Goal: Task Accomplishment & Management: Manage account settings

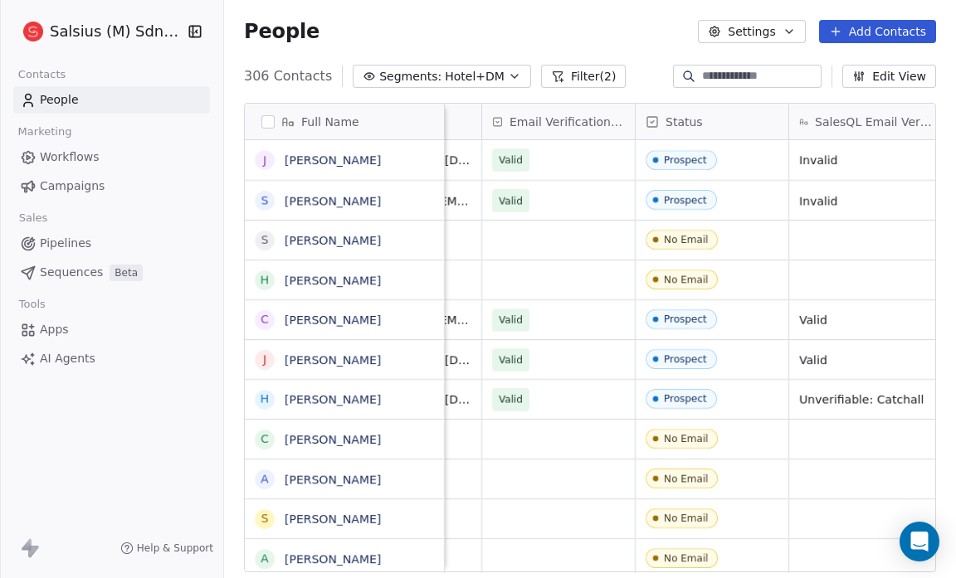
click at [508, 74] on icon "button" at bounding box center [514, 76] width 13 height 13
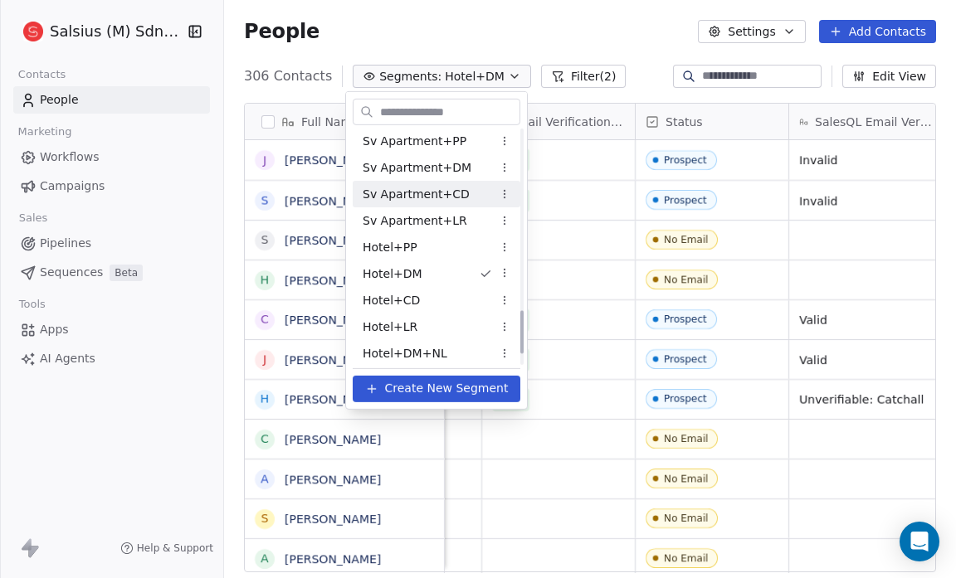
scroll to position [1018, 0]
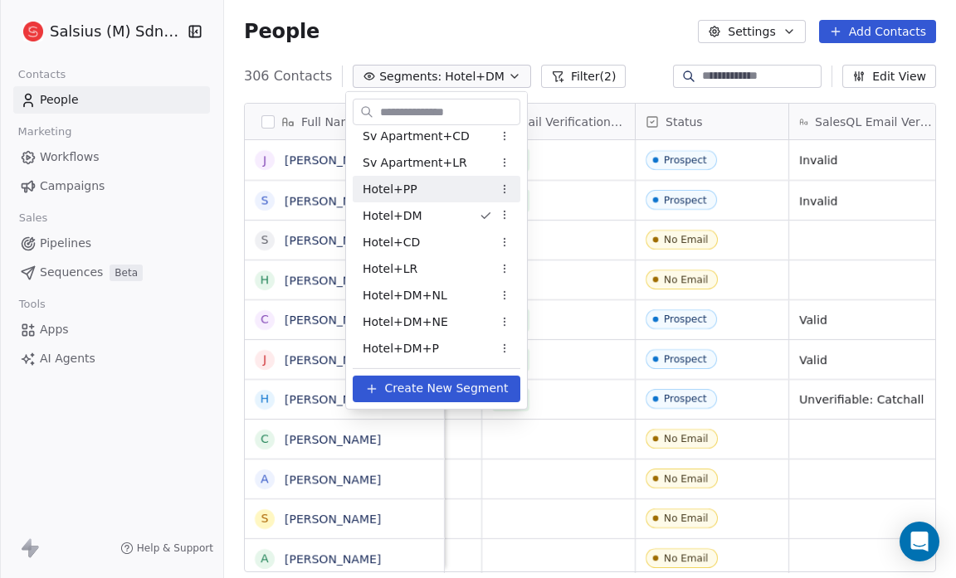
click at [398, 190] on span "Hotel+PP" at bounding box center [390, 188] width 55 height 17
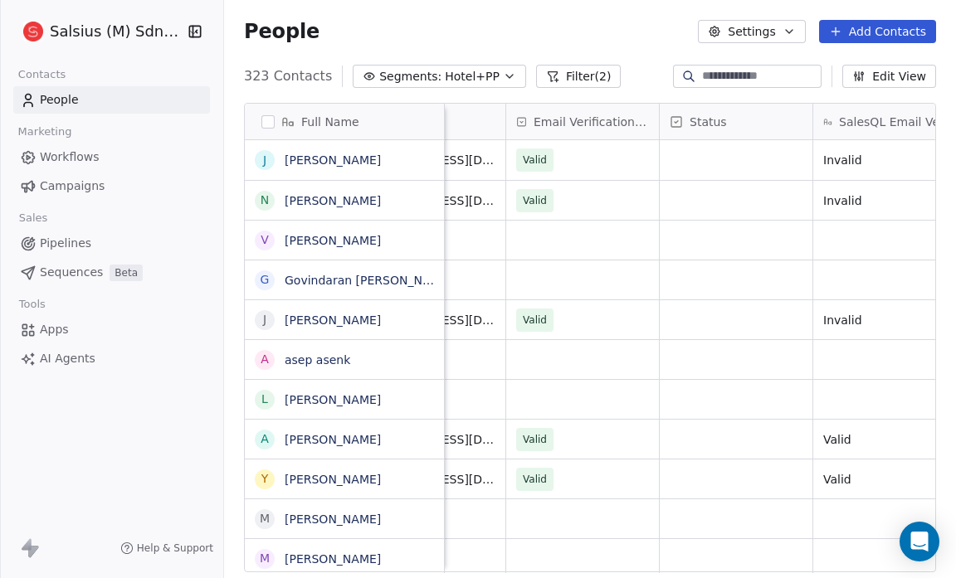
scroll to position [0, 855]
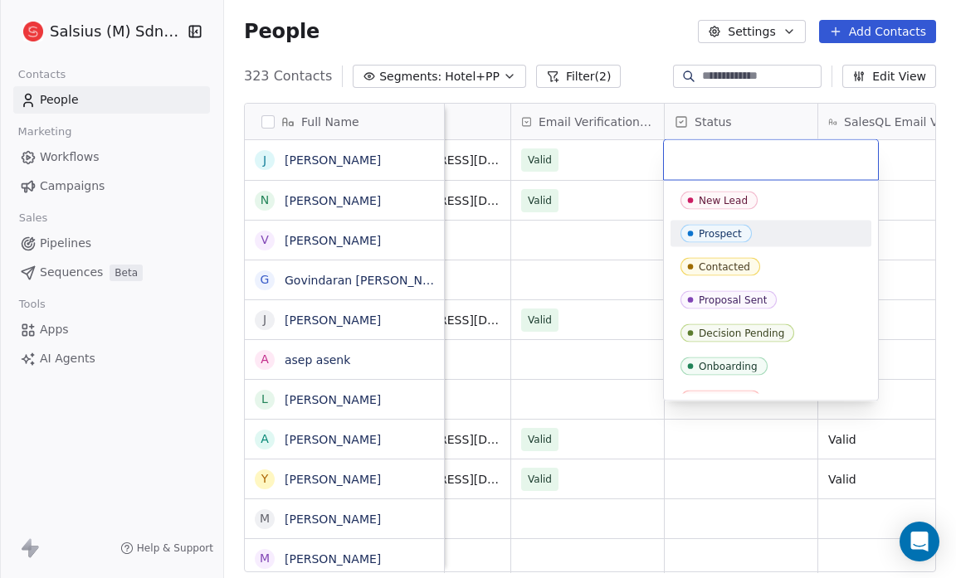
click at [720, 228] on div "Prospect" at bounding box center [720, 234] width 43 height 12
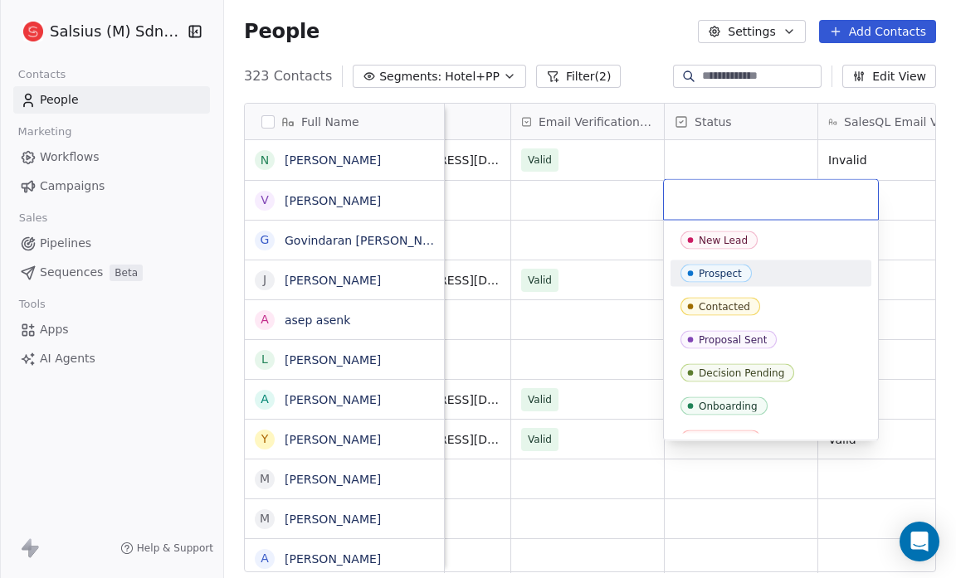
click at [715, 271] on div "Prospect" at bounding box center [720, 274] width 43 height 12
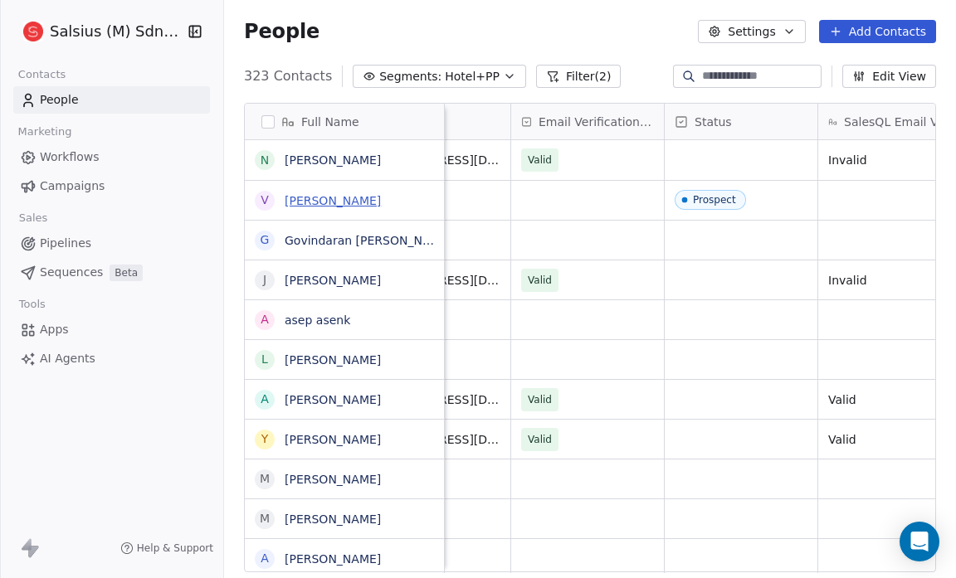
click at [319, 203] on link "[PERSON_NAME]" at bounding box center [333, 200] width 96 height 13
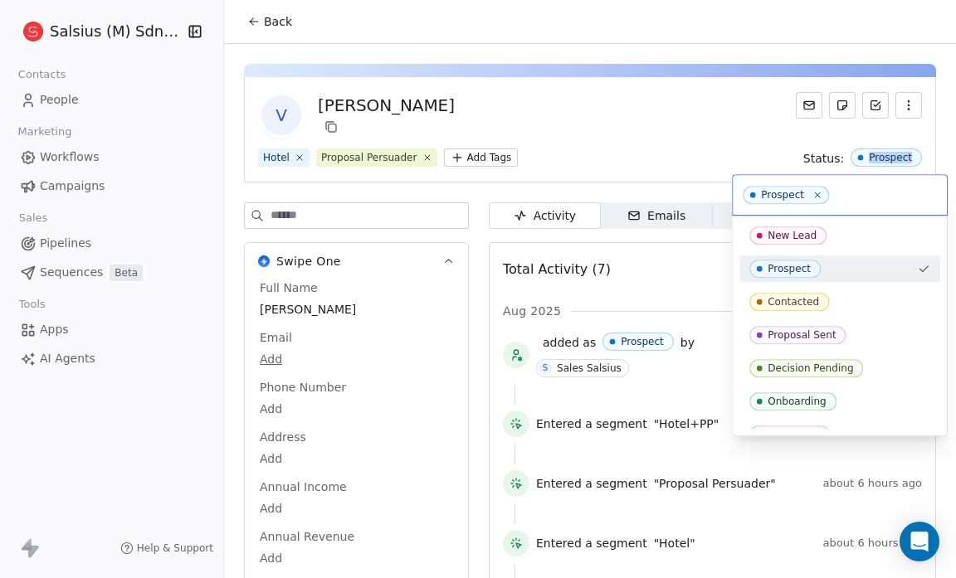
click at [861, 158] on html "Salsius (M) Sdn Bhd Contacts People Marketing Workflows Campaigns Sales Pipelin…" at bounding box center [478, 289] width 956 height 578
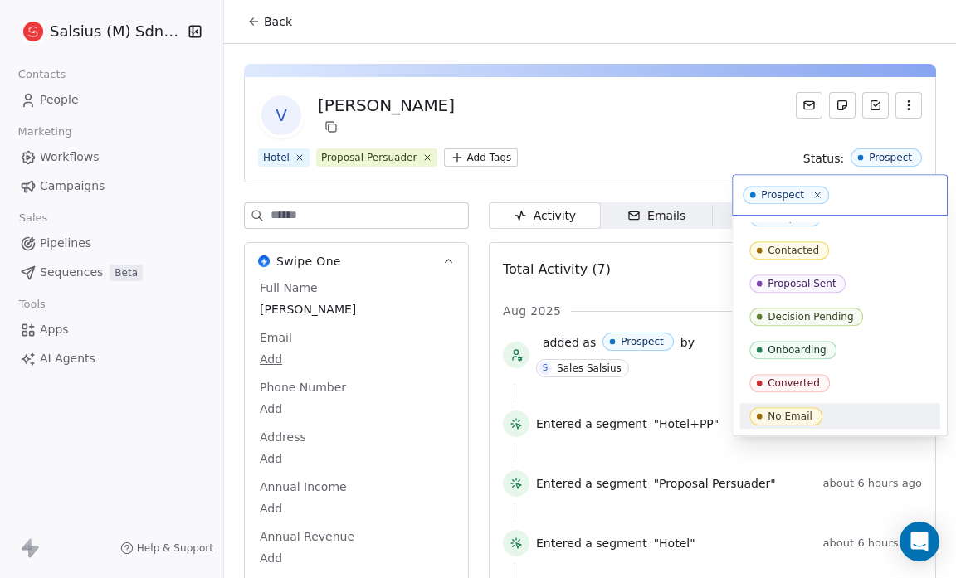
click at [842, 409] on div "No Email" at bounding box center [839, 416] width 181 height 18
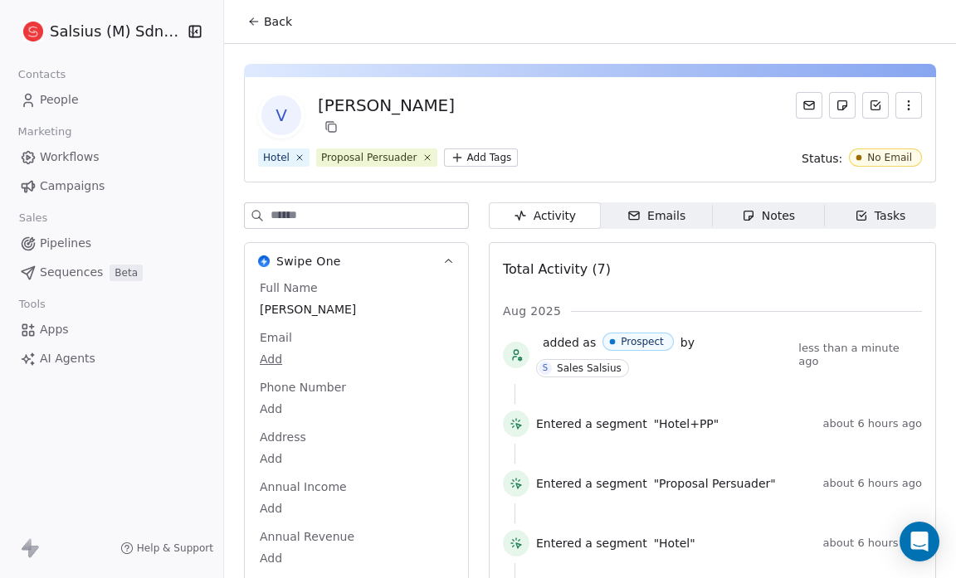
click at [271, 23] on span "Back" at bounding box center [278, 21] width 28 height 17
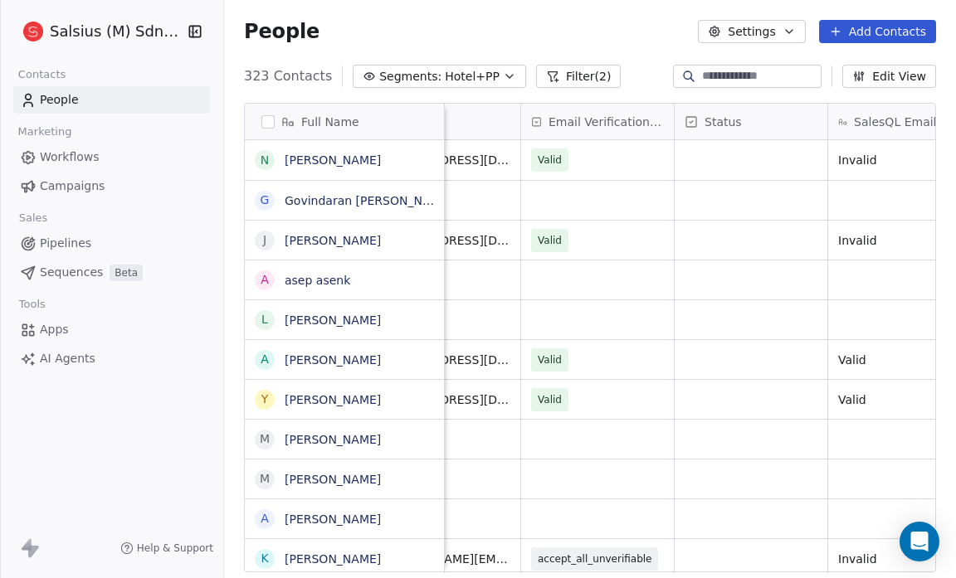
scroll to position [0, 846]
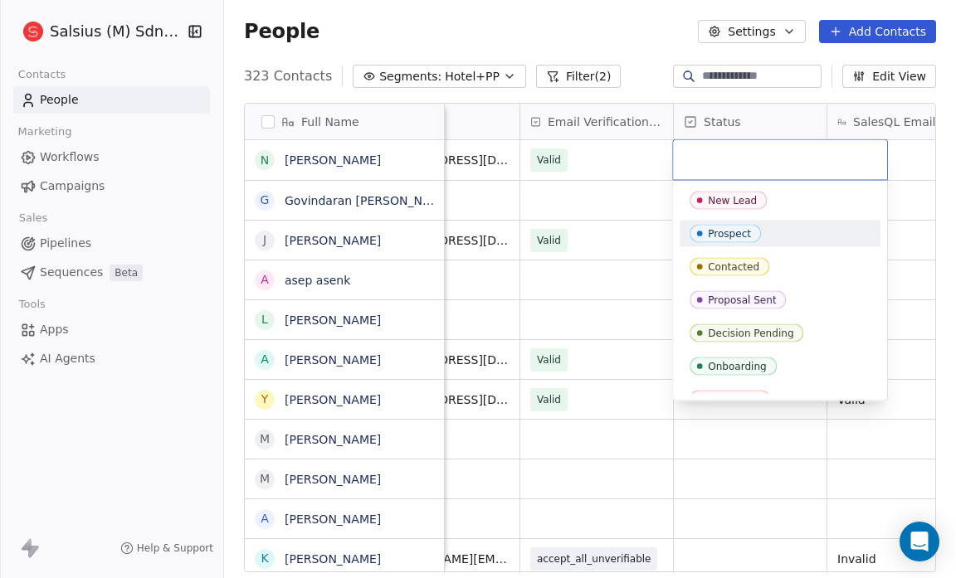
click at [754, 223] on div "Prospect" at bounding box center [780, 234] width 201 height 27
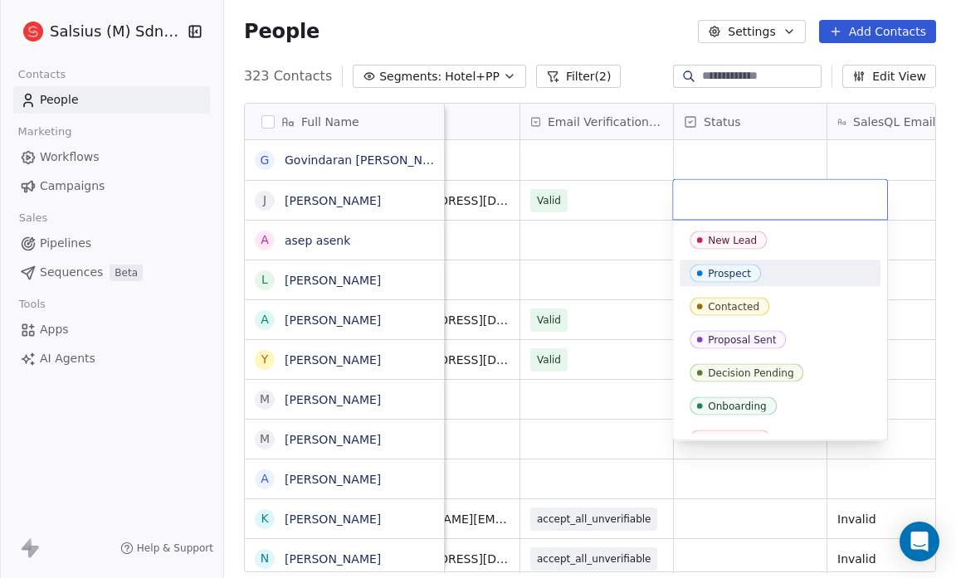
click at [753, 272] on span "Prospect" at bounding box center [725, 274] width 71 height 18
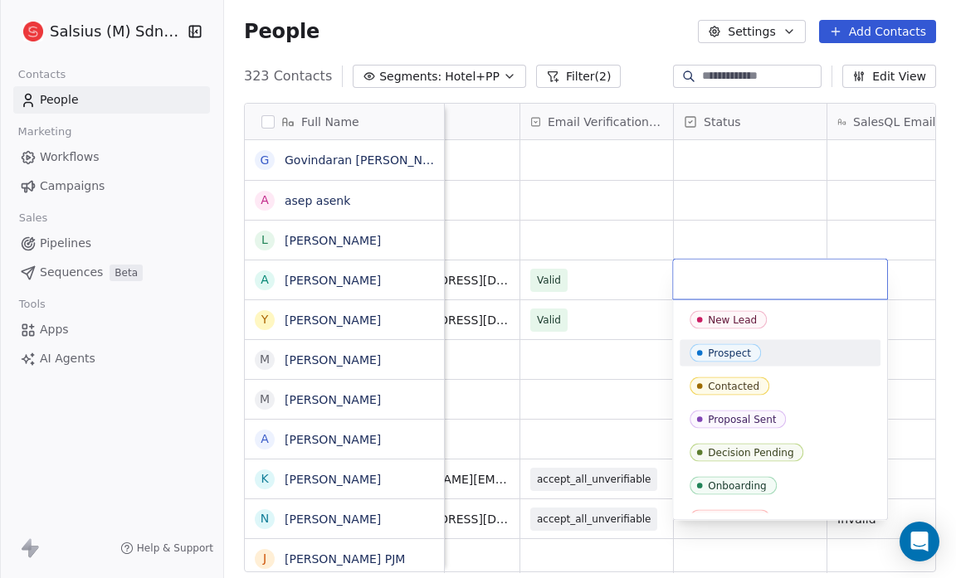
click at [735, 353] on div "Prospect" at bounding box center [729, 354] width 43 height 12
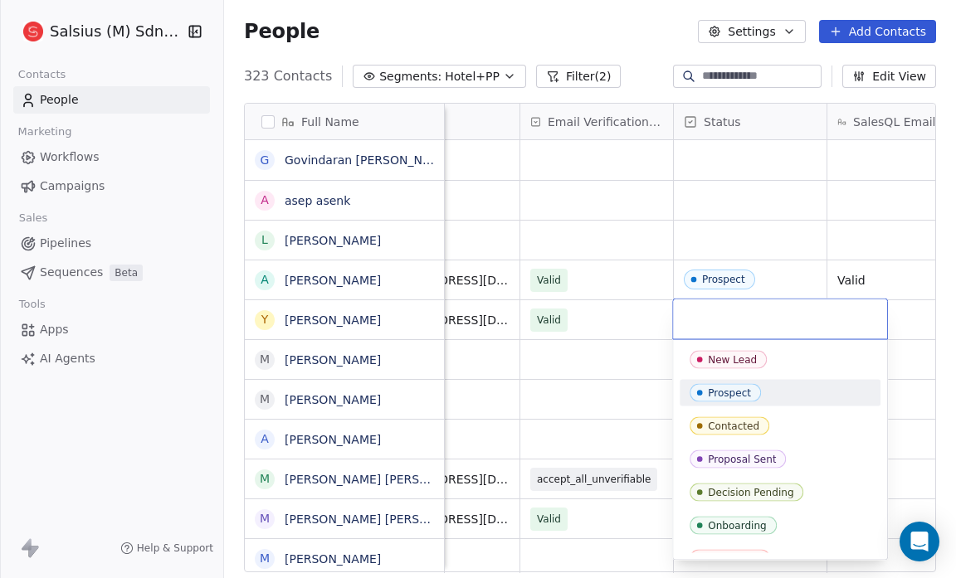
click at [734, 403] on div "Prospect" at bounding box center [780, 393] width 201 height 27
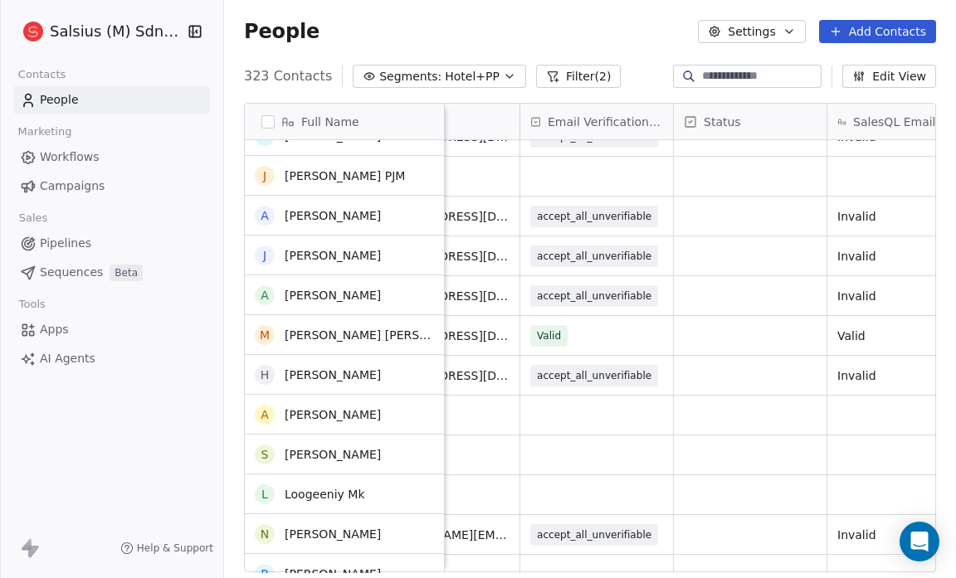
scroll to position [344, 0]
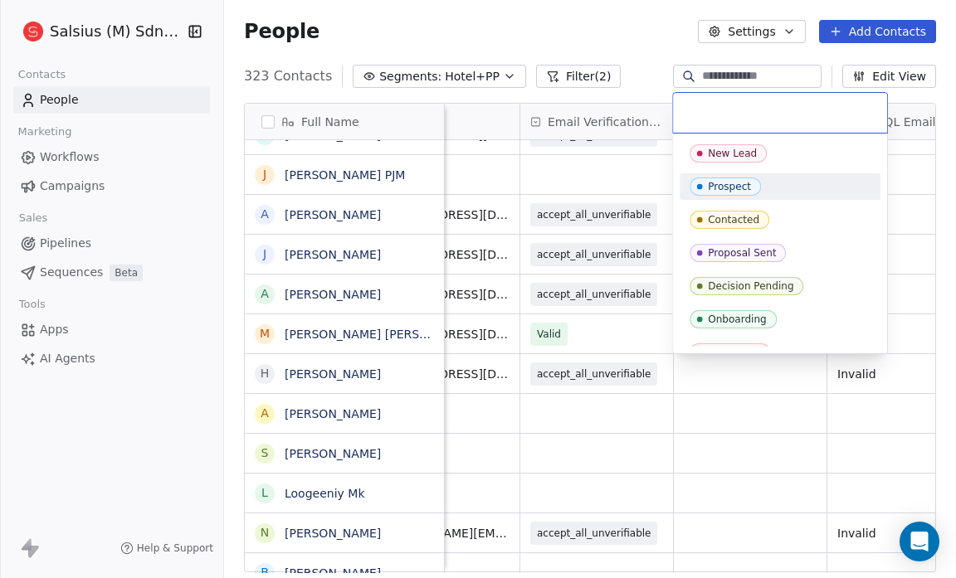
click at [732, 187] on div "Prospect" at bounding box center [729, 187] width 43 height 12
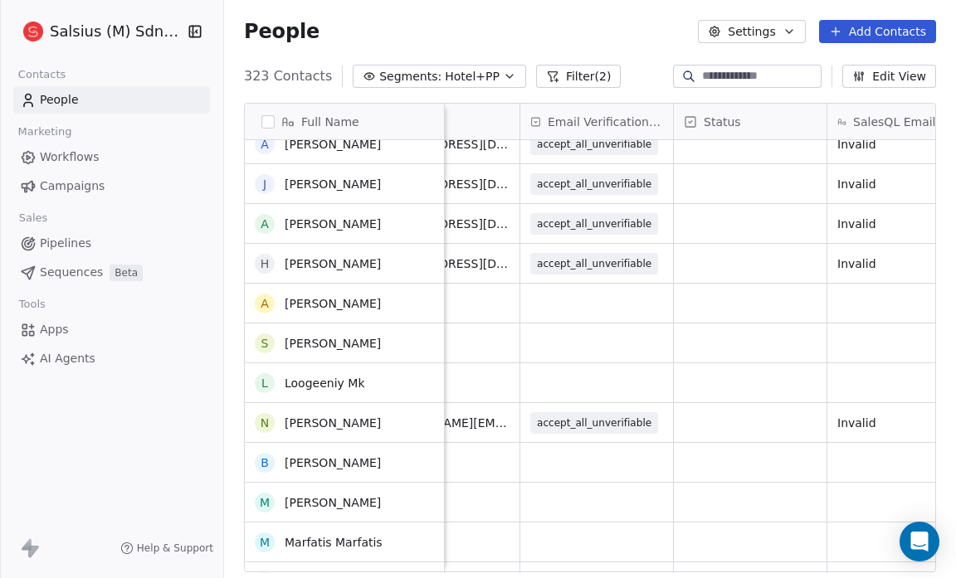
scroll to position [388, 0]
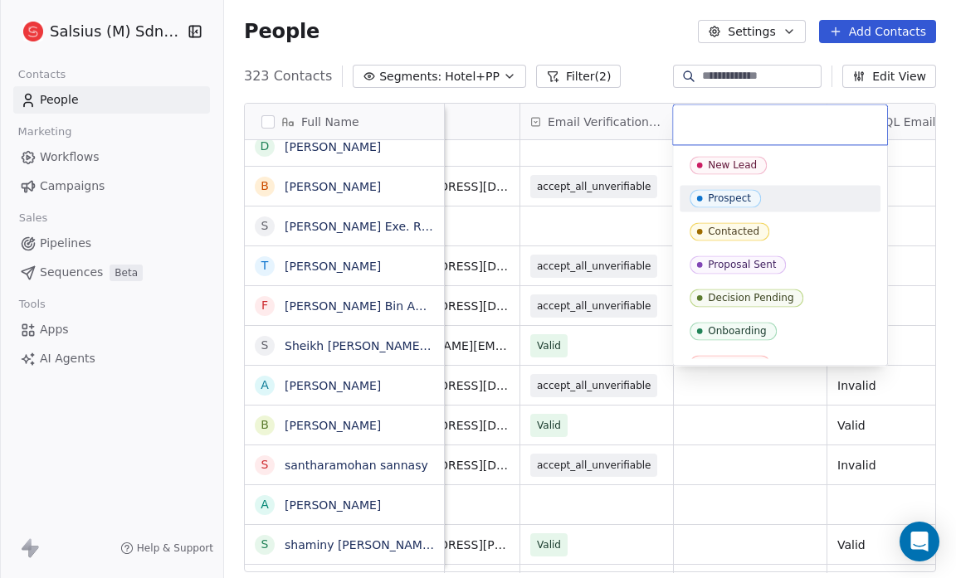
click at [753, 200] on span "Prospect" at bounding box center [725, 198] width 71 height 18
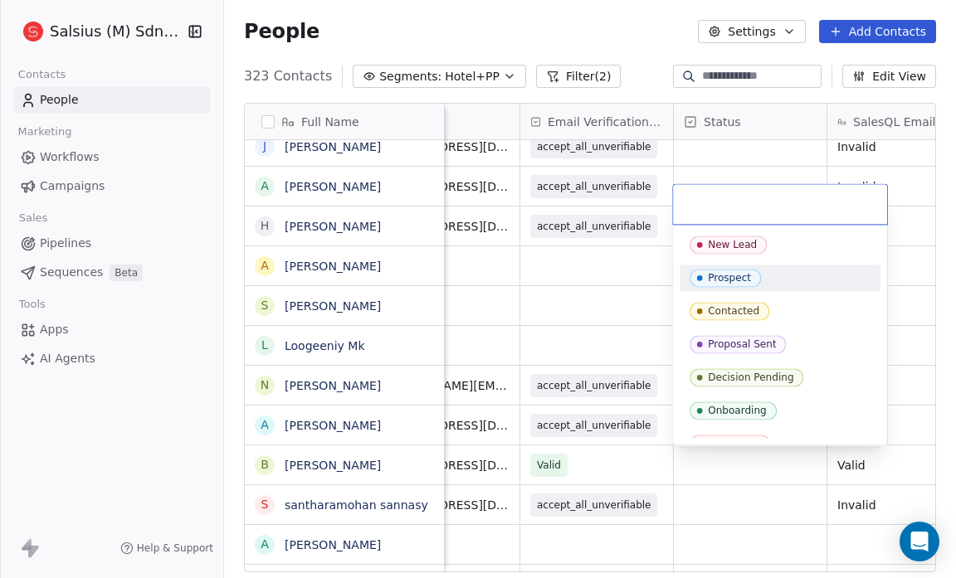
click at [718, 281] on div "Prospect" at bounding box center [729, 278] width 43 height 12
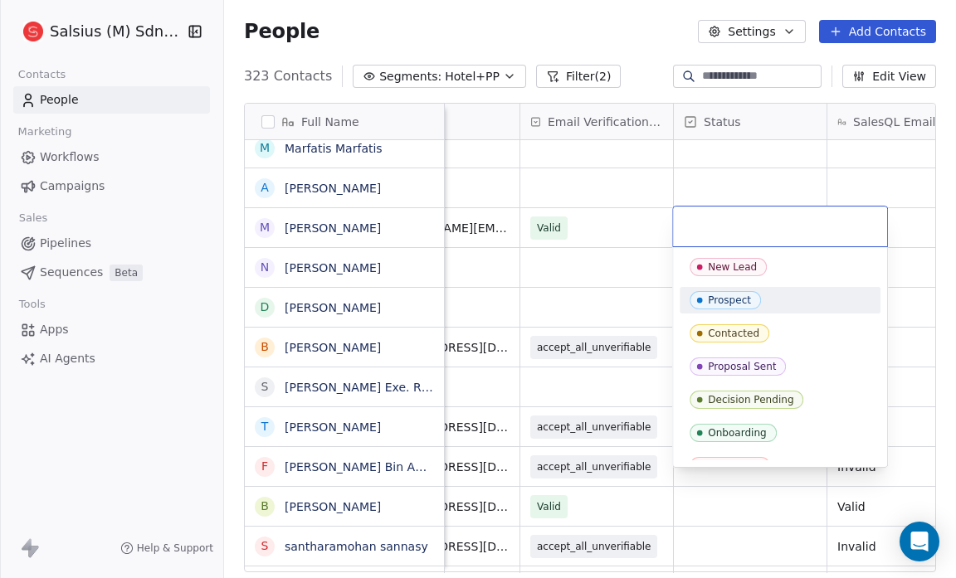
click at [733, 295] on div "Prospect" at bounding box center [729, 301] width 43 height 12
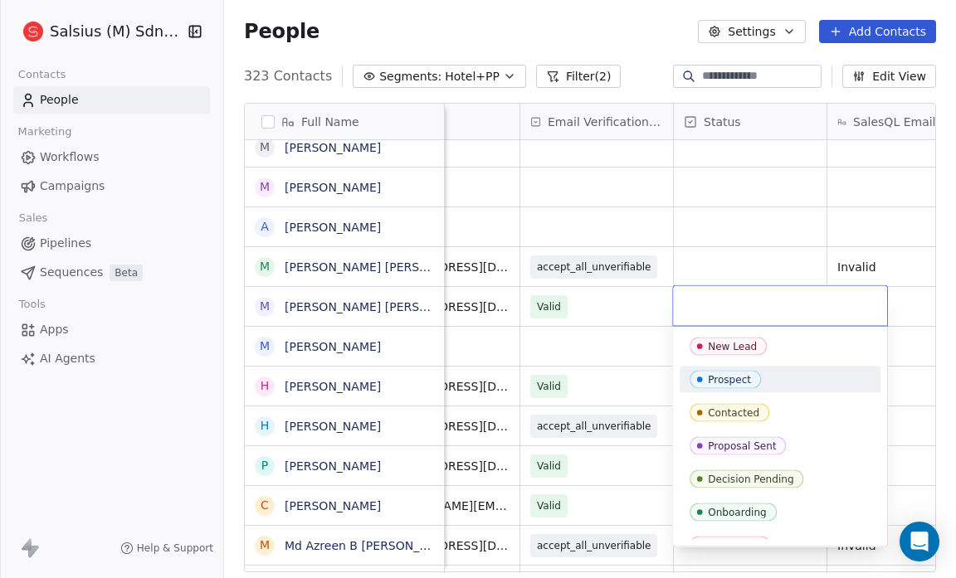
click at [724, 378] on div "Prospect" at bounding box center [729, 380] width 43 height 12
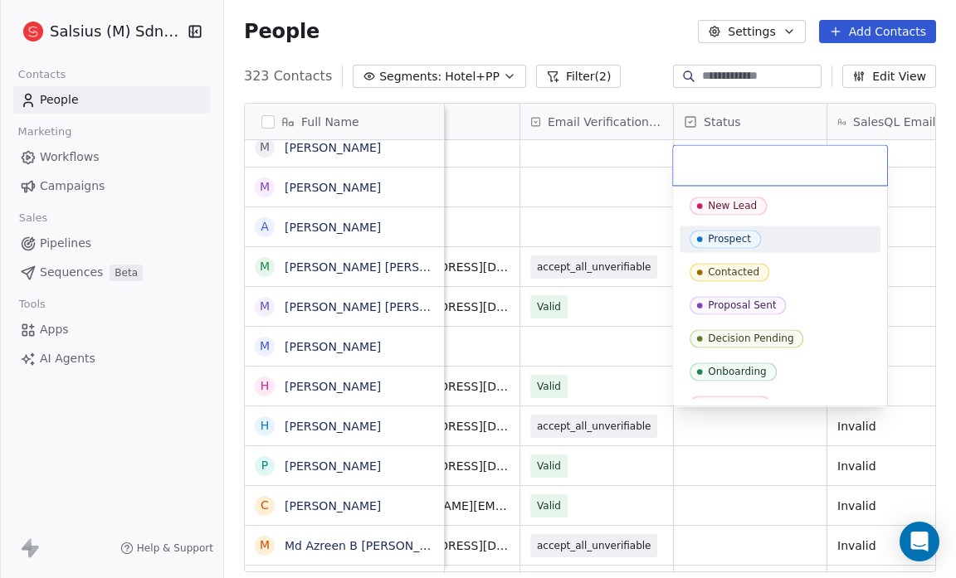
click at [747, 237] on div "Prospect" at bounding box center [729, 239] width 43 height 12
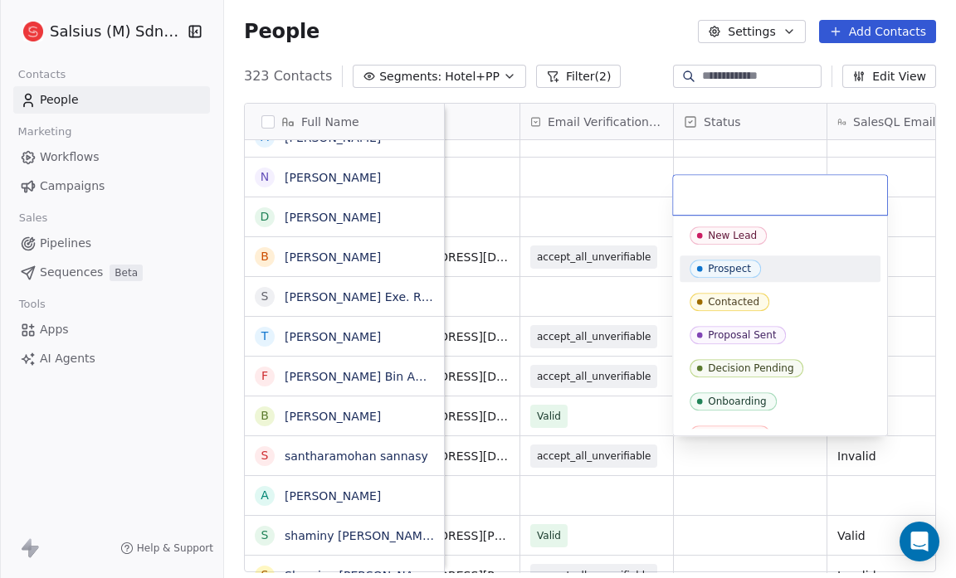
click at [741, 263] on div "Prospect" at bounding box center [729, 269] width 43 height 12
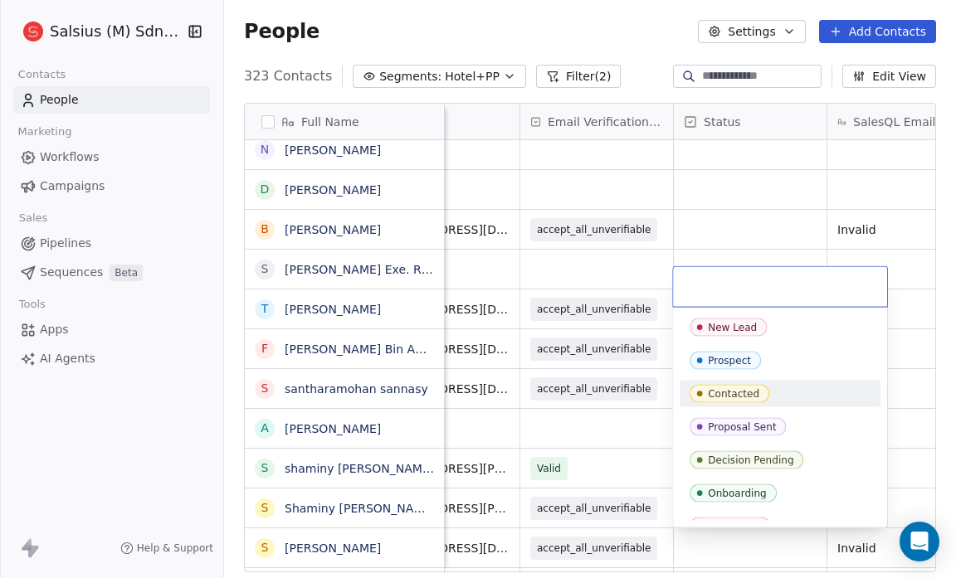
click at [595, 425] on html "Salsius (M) Sdn Bhd Contacts People Marketing Workflows Campaigns Sales Pipelin…" at bounding box center [478, 289] width 956 height 578
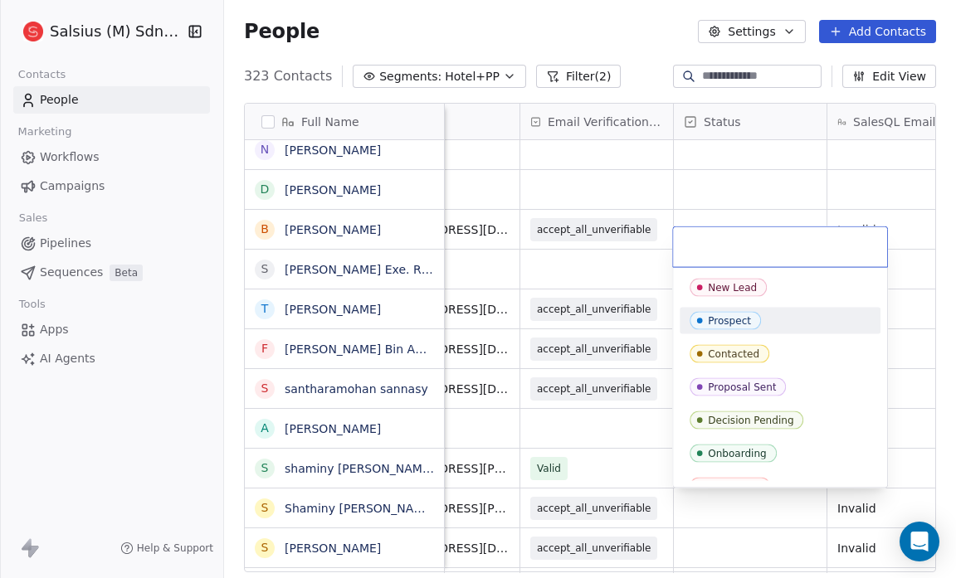
click at [730, 313] on span "Prospect" at bounding box center [725, 321] width 71 height 18
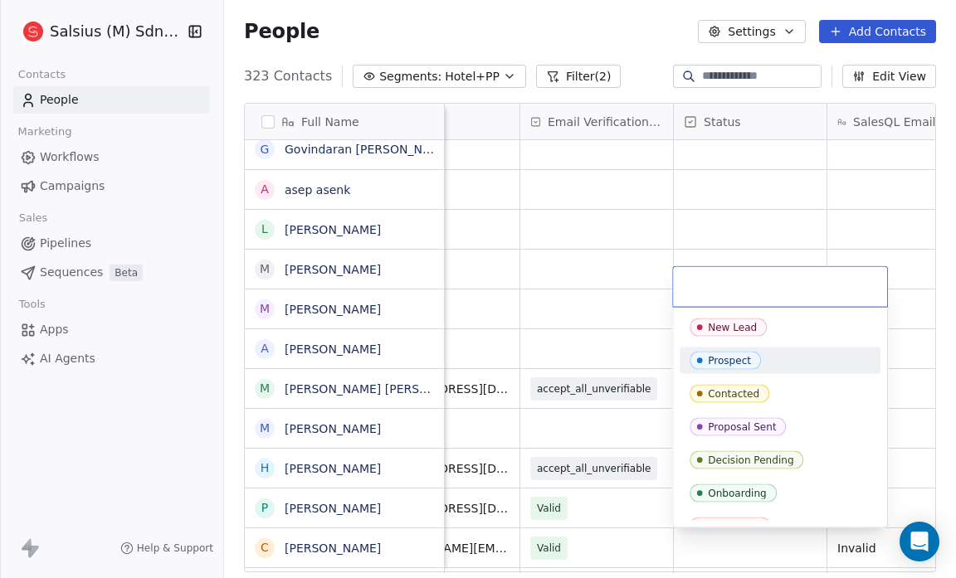
click at [733, 353] on span "Prospect" at bounding box center [725, 361] width 71 height 18
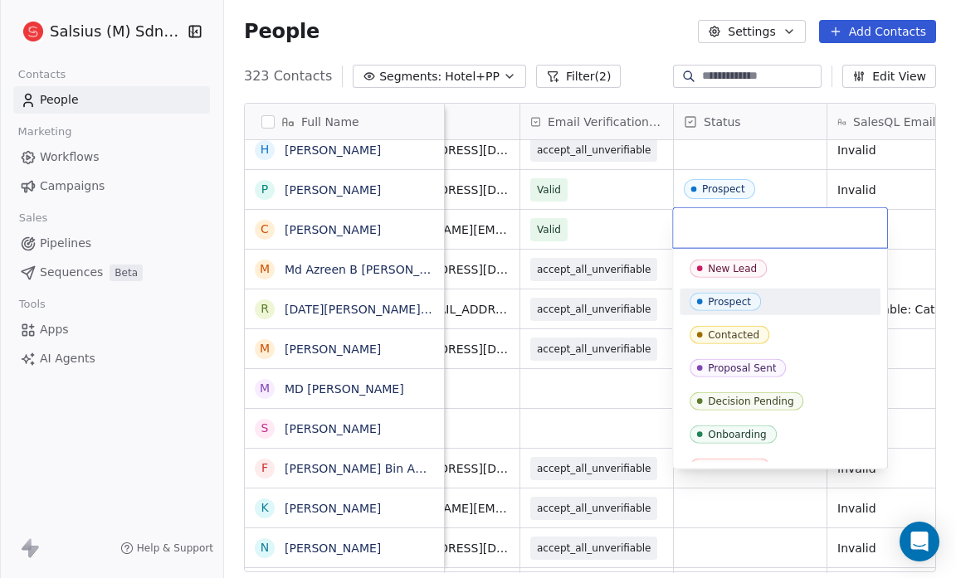
click at [713, 299] on div "Prospect" at bounding box center [729, 302] width 43 height 12
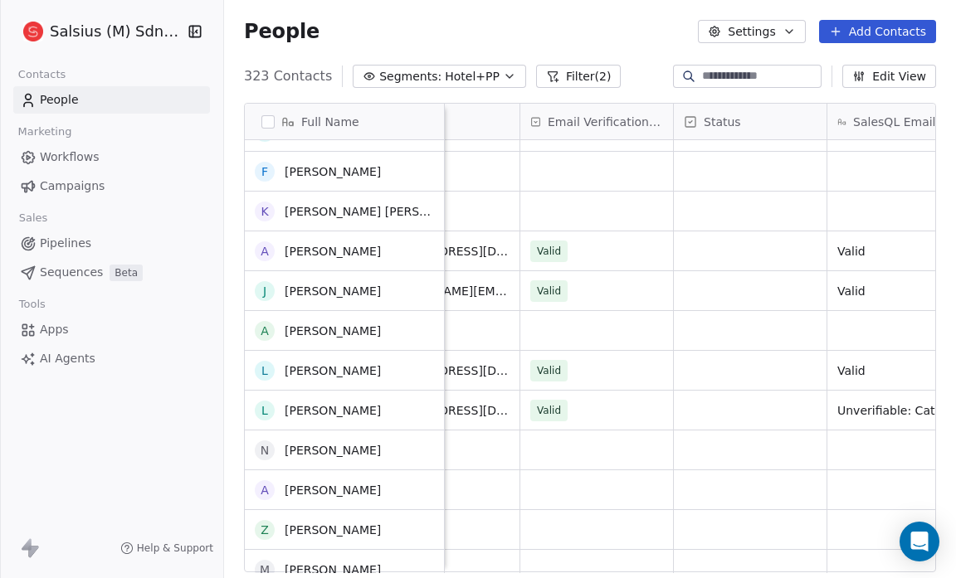
scroll to position [1349, 0]
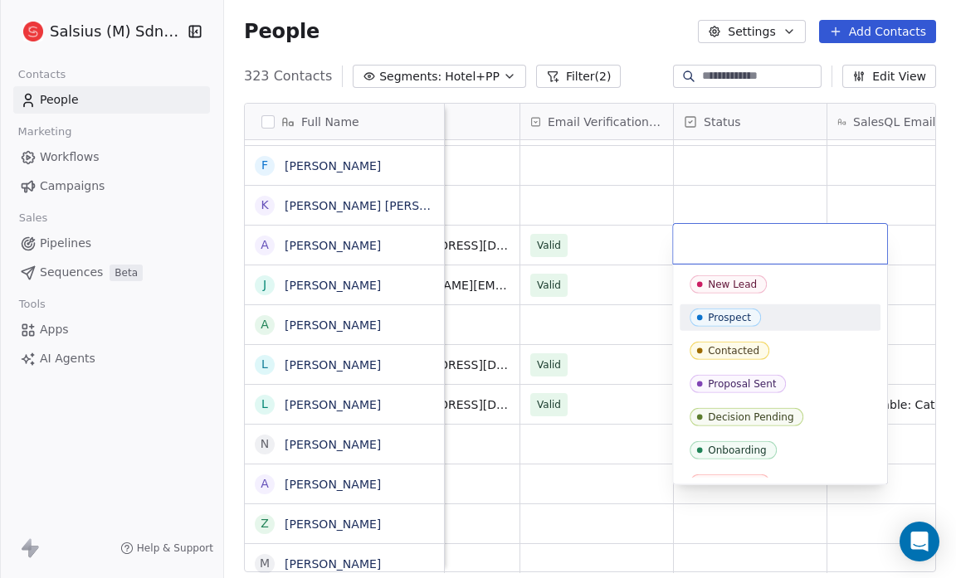
click at [740, 317] on div "Prospect" at bounding box center [729, 318] width 43 height 12
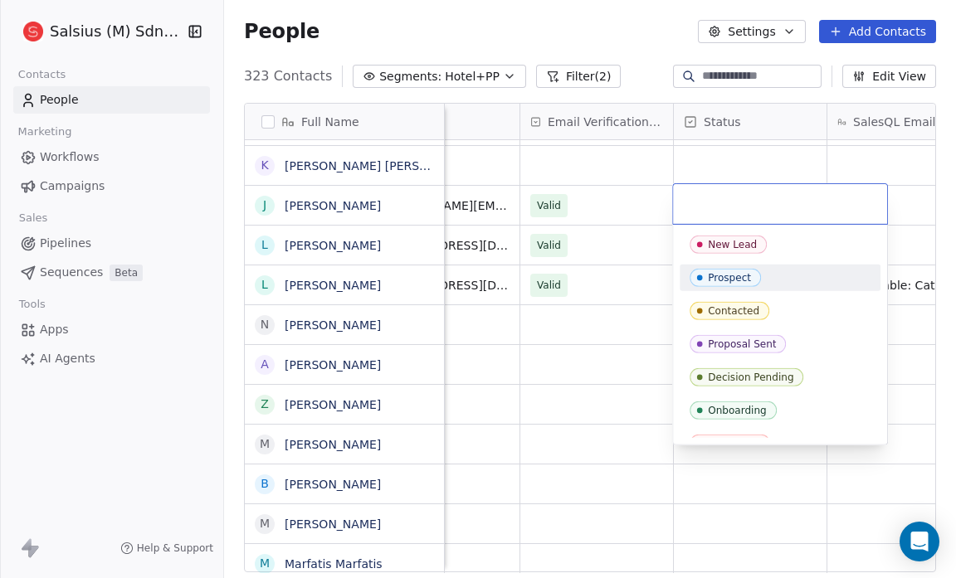
click at [724, 273] on div "Prospect" at bounding box center [729, 278] width 43 height 12
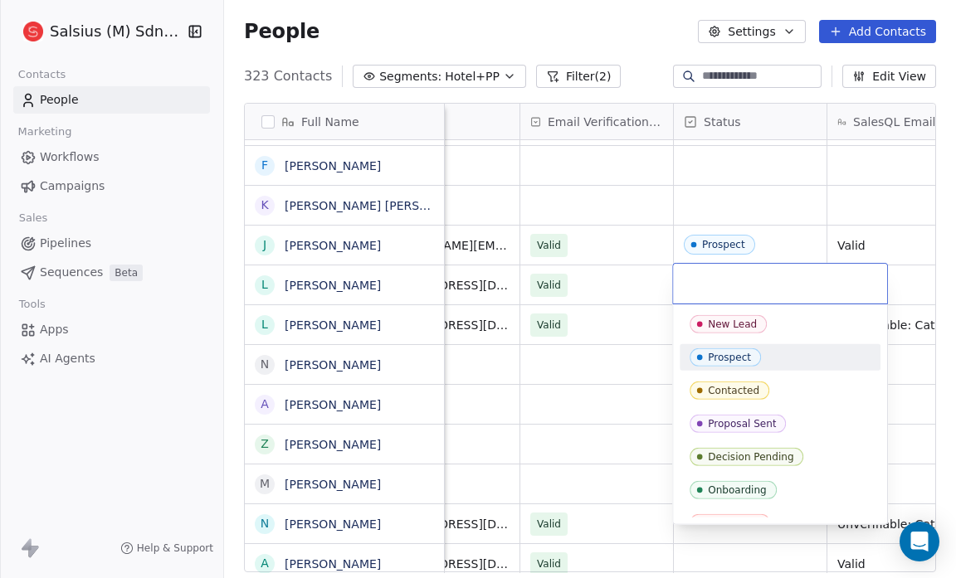
click at [720, 356] on div "Prospect" at bounding box center [729, 358] width 43 height 12
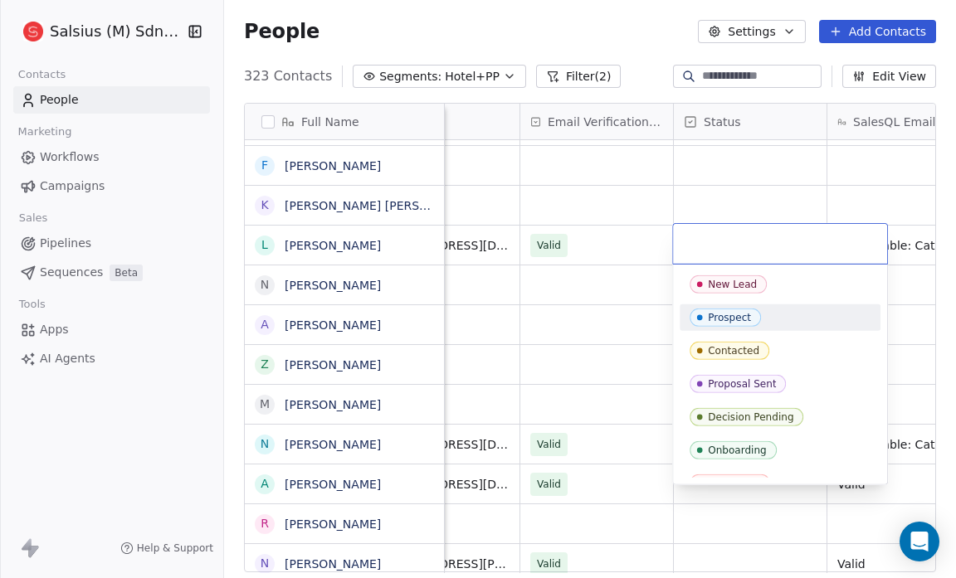
click at [721, 318] on div "Prospect" at bounding box center [729, 318] width 43 height 12
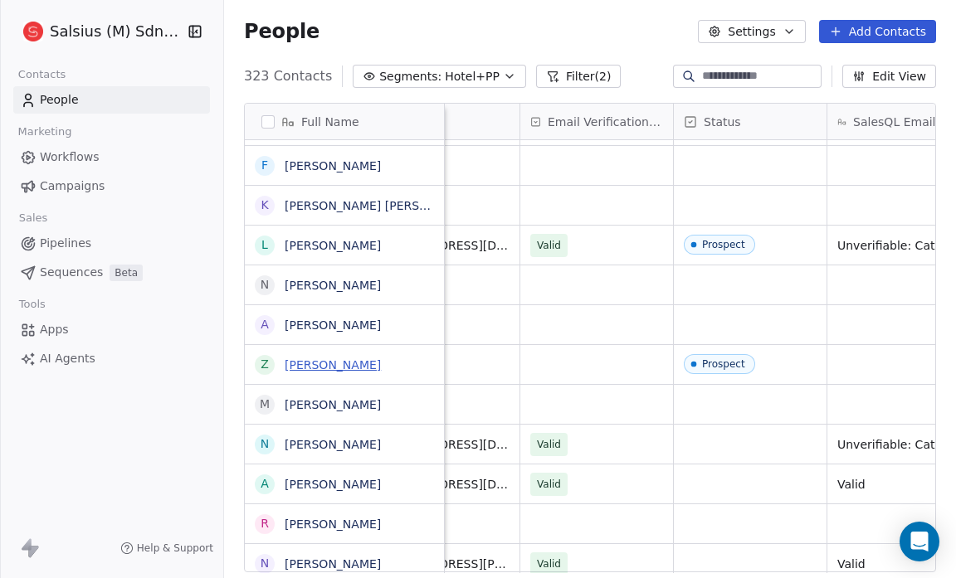
click at [333, 361] on link "[PERSON_NAME]" at bounding box center [333, 365] width 96 height 13
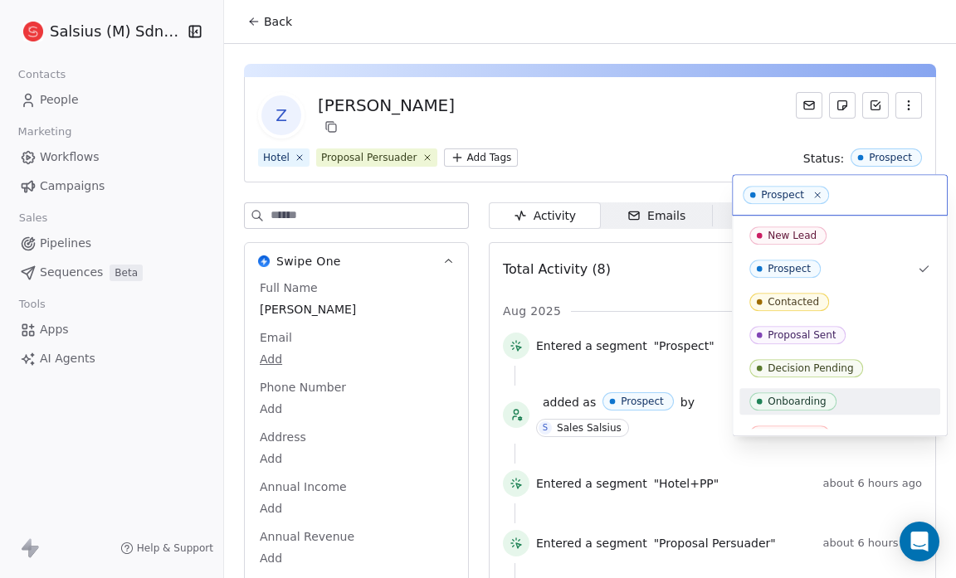
scroll to position [51, 0]
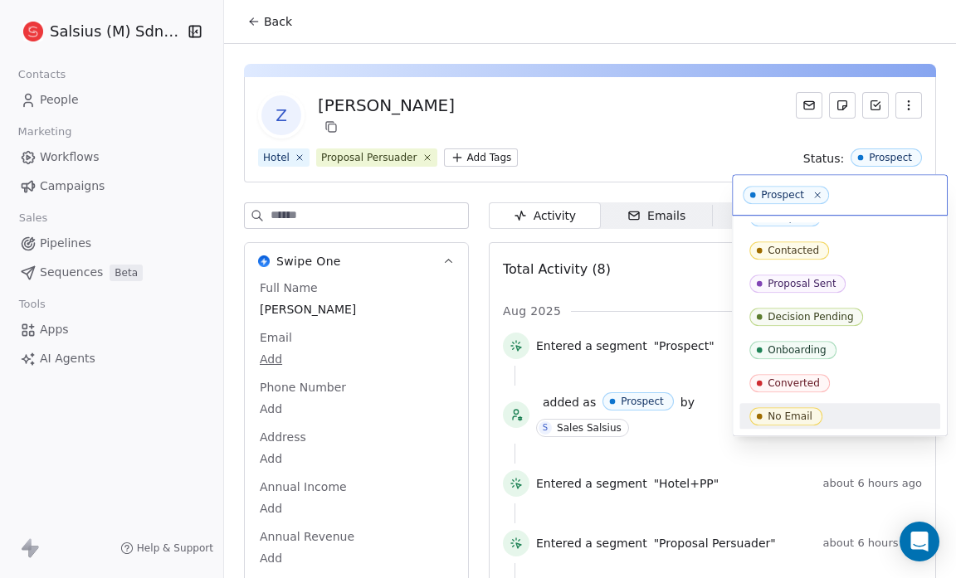
click at [802, 417] on div "No Email" at bounding box center [790, 417] width 45 height 12
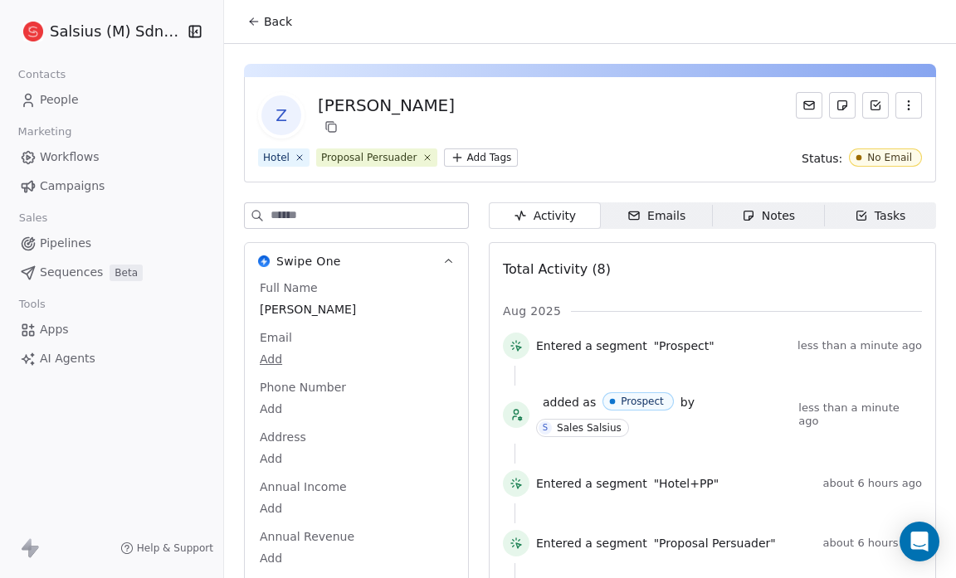
click at [276, 32] on button "Back" at bounding box center [269, 22] width 65 height 30
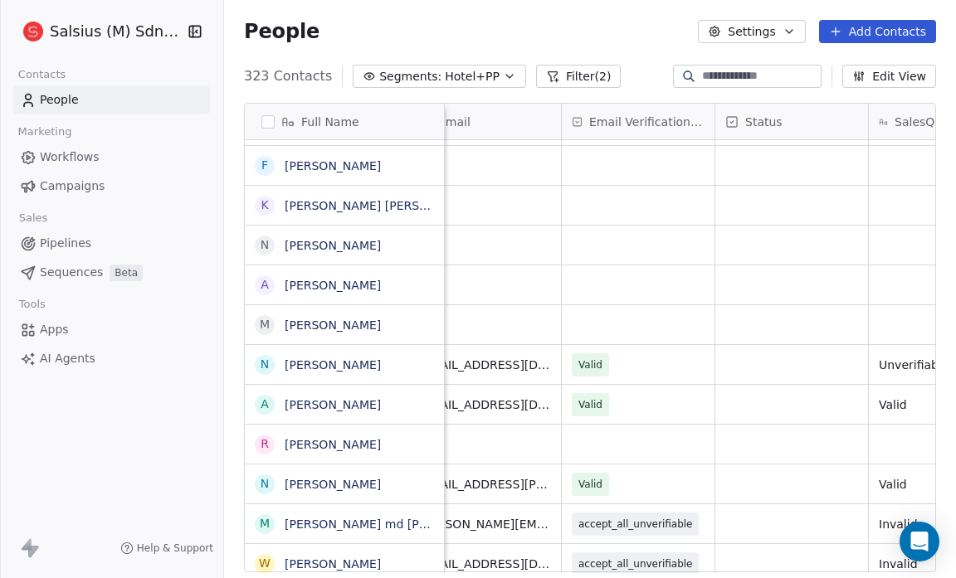
scroll to position [0, 820]
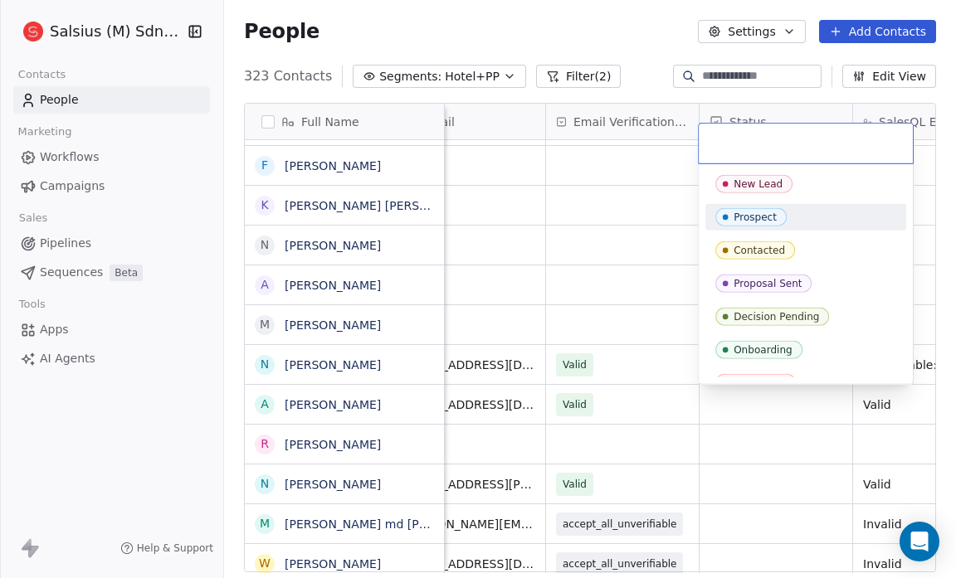
click at [785, 217] on div "Prospect" at bounding box center [805, 217] width 181 height 18
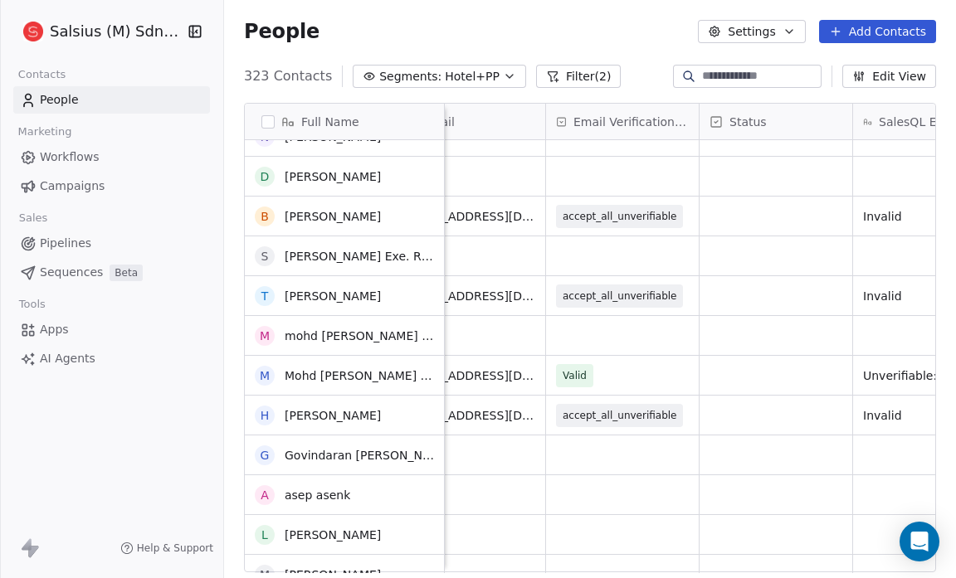
scroll to position [1697, 0]
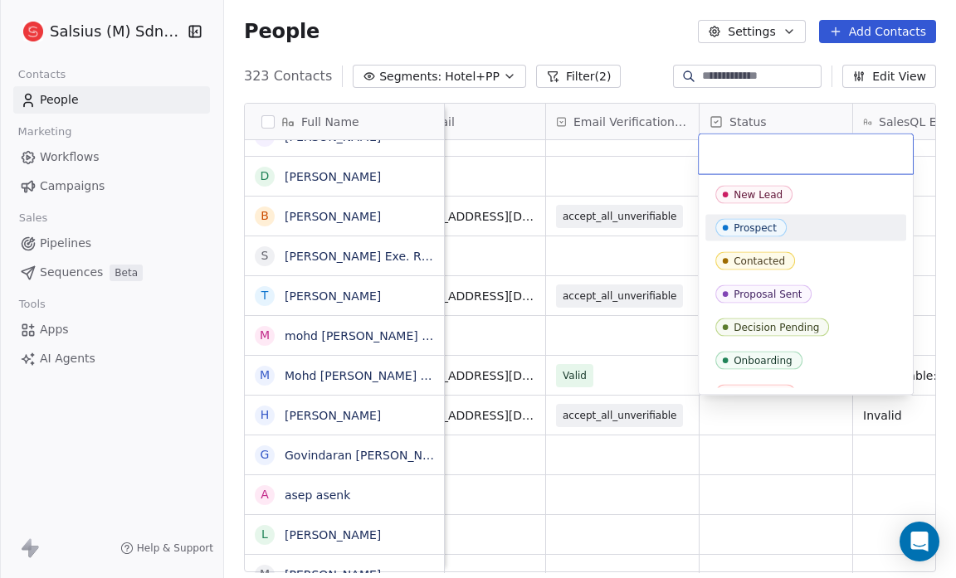
click at [765, 231] on div "Prospect" at bounding box center [755, 228] width 43 height 12
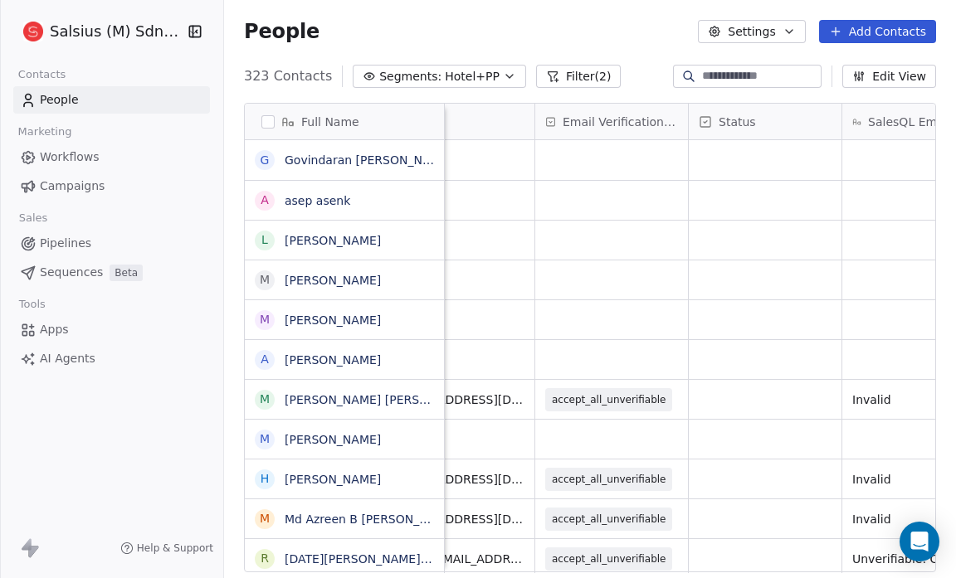
scroll to position [0, 835]
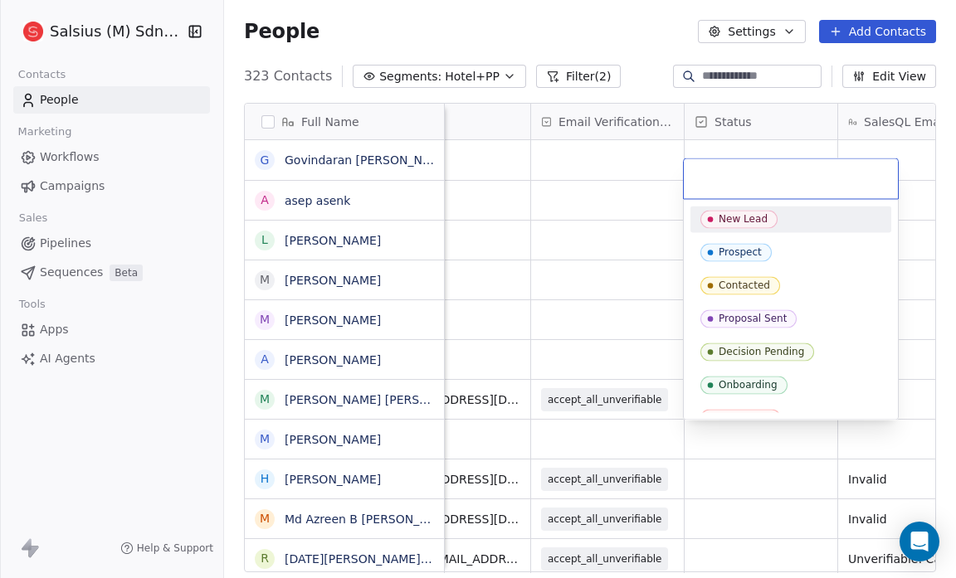
click at [747, 216] on div "New Lead" at bounding box center [743, 219] width 49 height 12
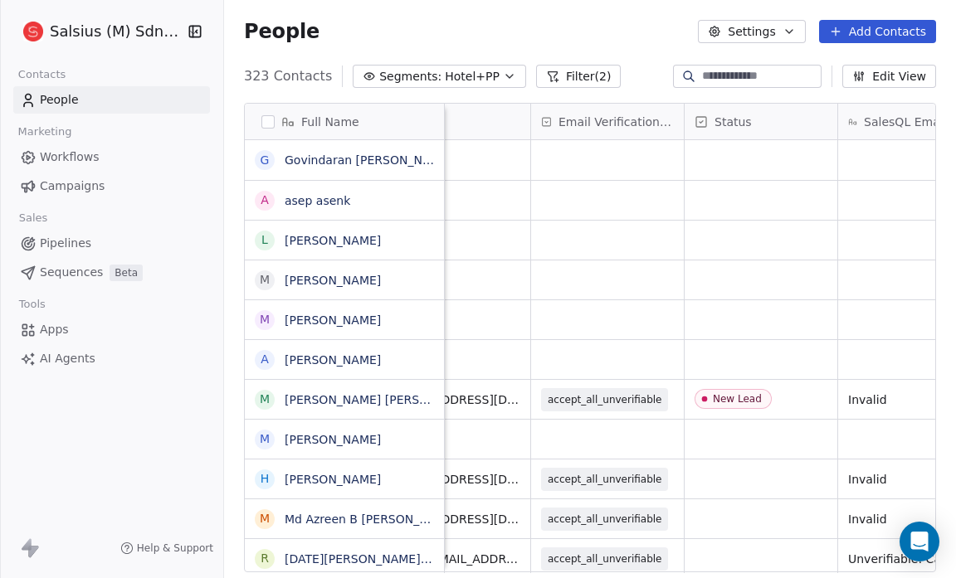
click at [511, 28] on div "People Settings Add Contacts" at bounding box center [590, 31] width 692 height 23
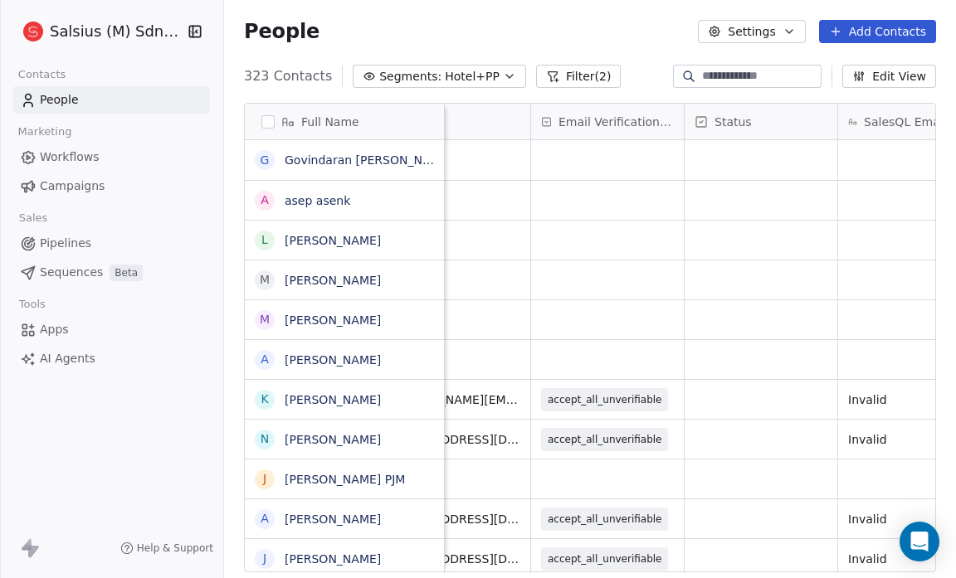
click at [503, 75] on icon "button" at bounding box center [509, 76] width 13 height 13
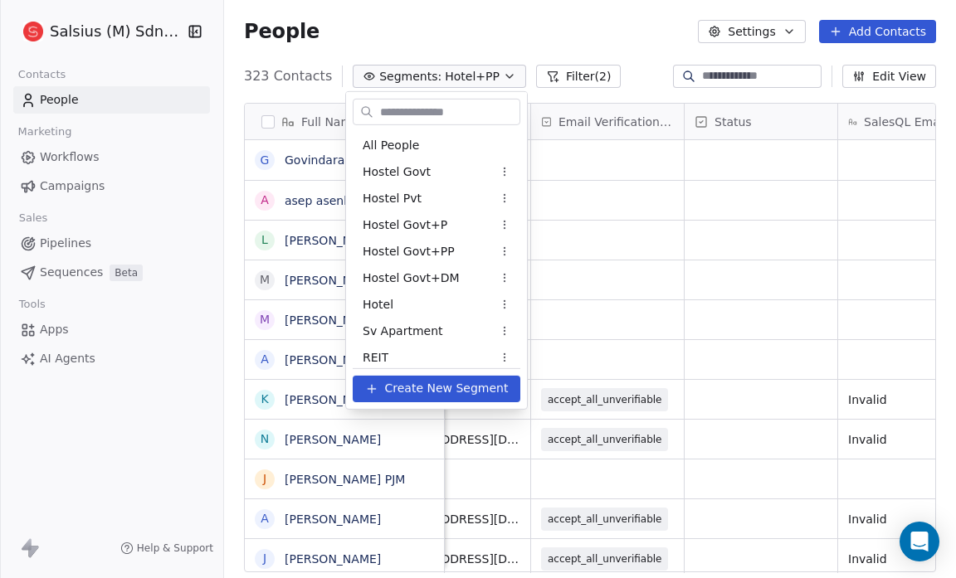
scroll to position [859, 0]
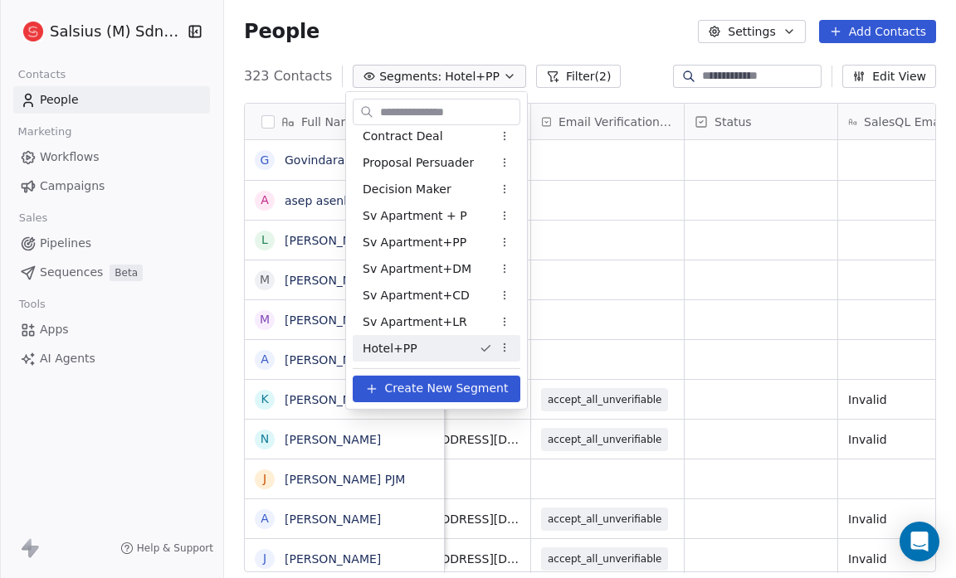
click at [559, 77] on html "Salsius (M) Sdn Bhd Contacts People Marketing Workflows Campaigns Sales Pipelin…" at bounding box center [478, 289] width 956 height 578
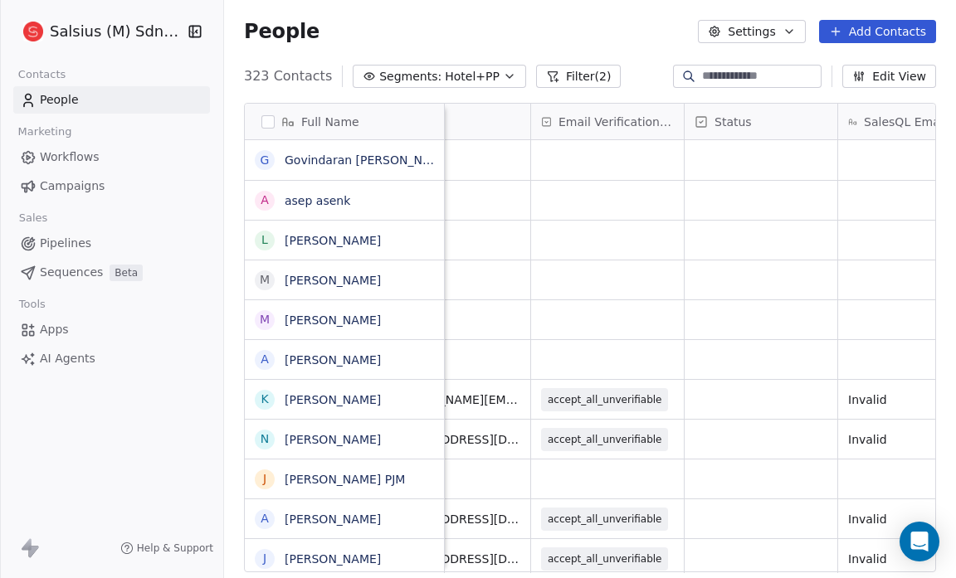
click at [569, 72] on button "Filter (2)" at bounding box center [578, 76] width 85 height 23
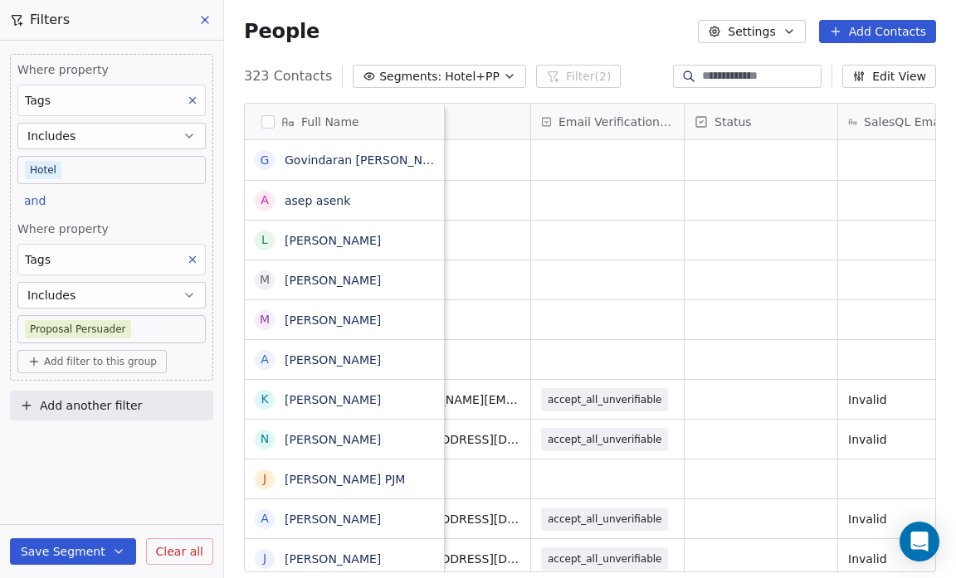
click at [84, 359] on span "Add filter to this group" at bounding box center [100, 361] width 113 height 13
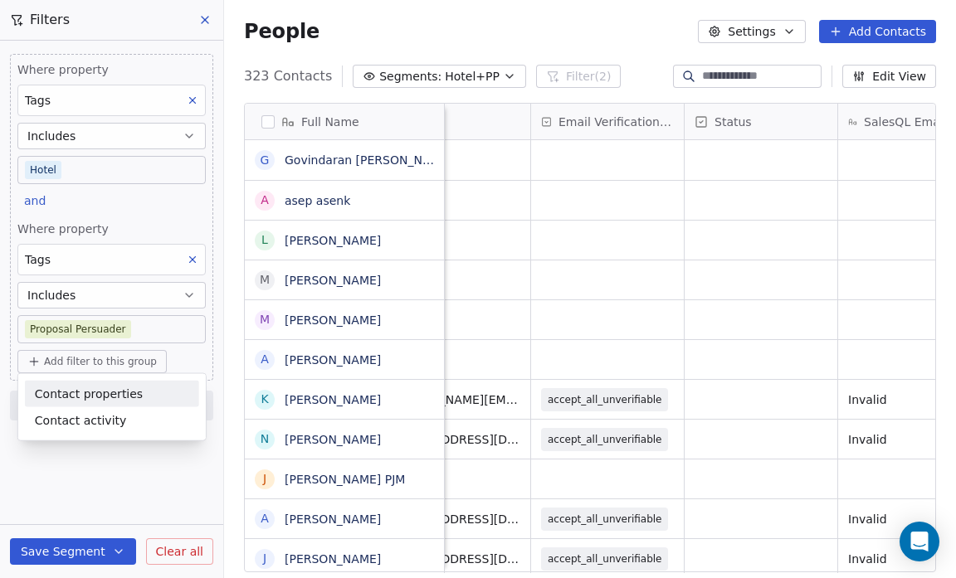
click at [95, 388] on span "Contact properties" at bounding box center [89, 393] width 108 height 17
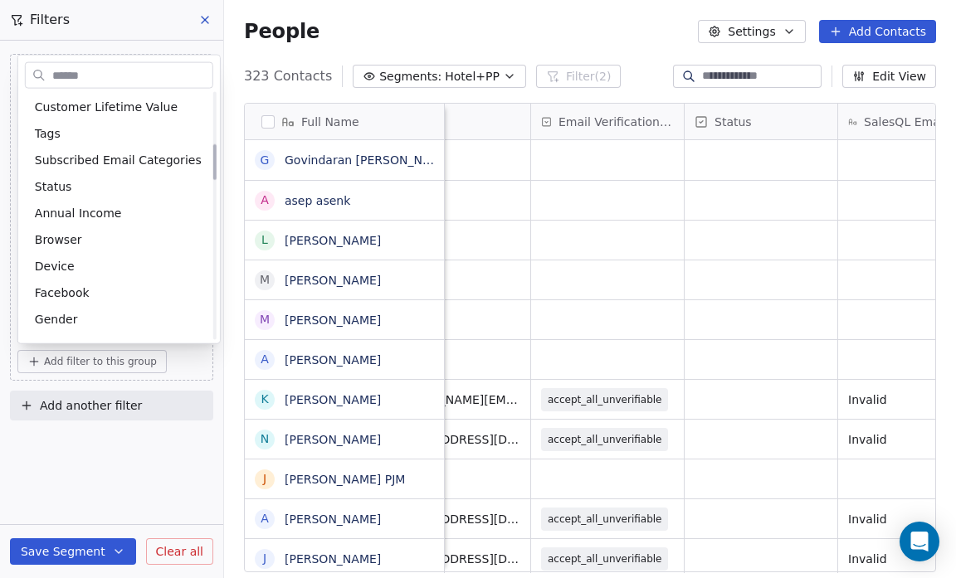
scroll to position [329, 0]
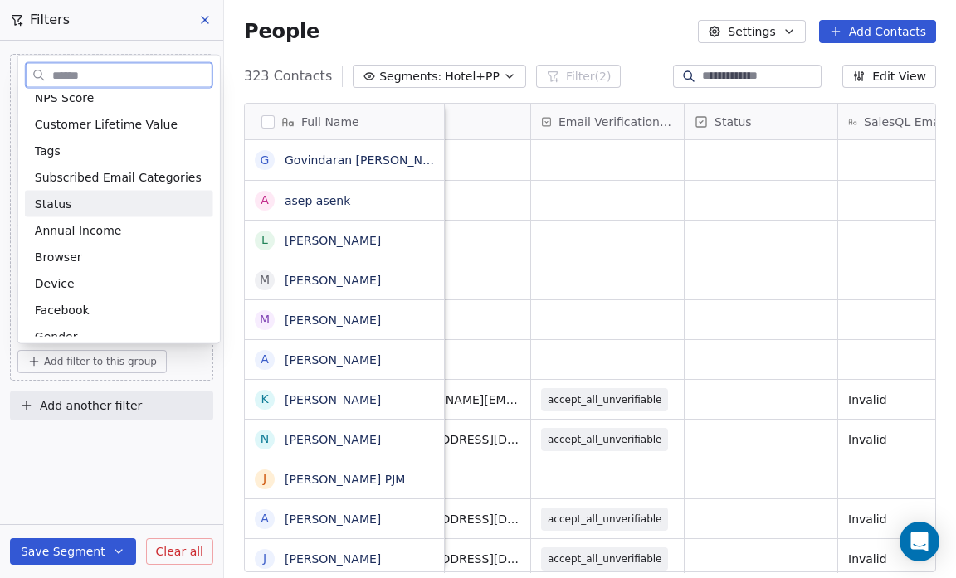
click at [128, 204] on div "Status" at bounding box center [119, 204] width 168 height 17
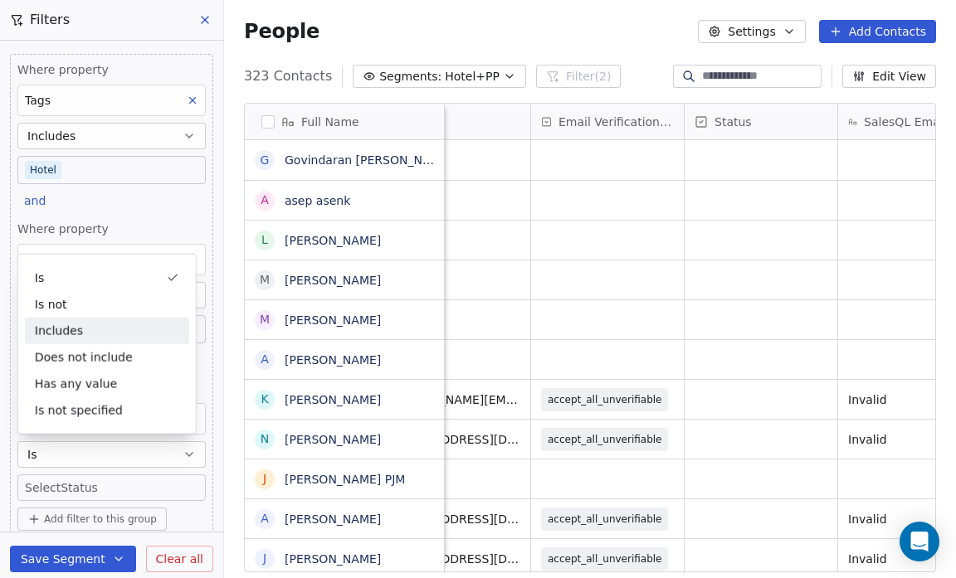
click at [144, 332] on div "Includes" at bounding box center [107, 331] width 164 height 27
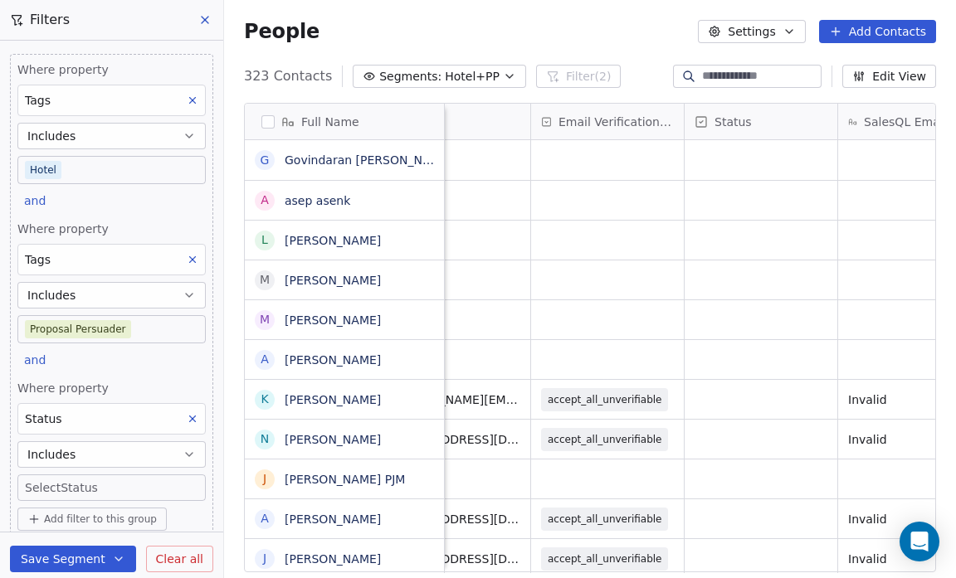
scroll to position [46, 0]
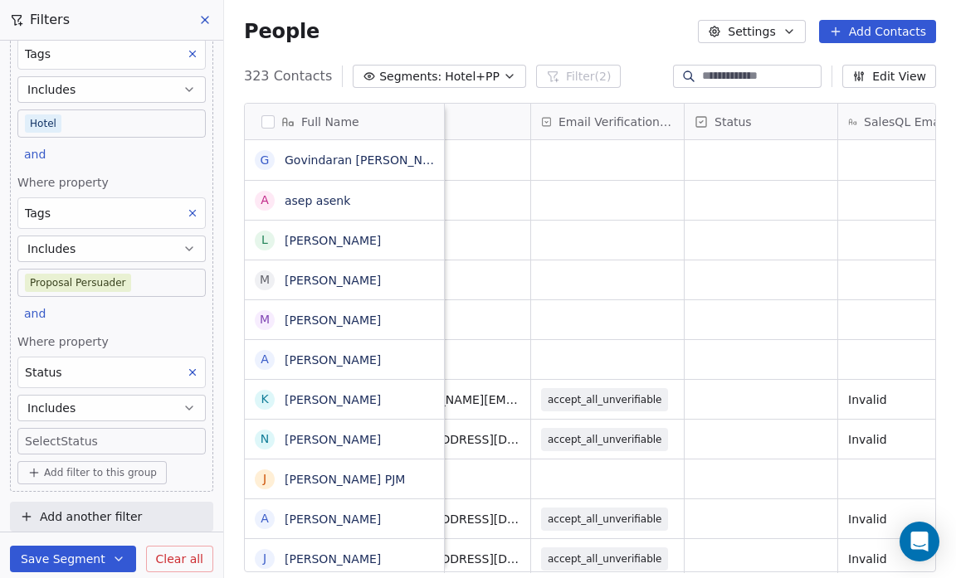
click at [96, 437] on body "Salsius (M) Sdn Bhd Contacts People Marketing Workflows Campaigns Sales Pipelin…" at bounding box center [478, 289] width 956 height 578
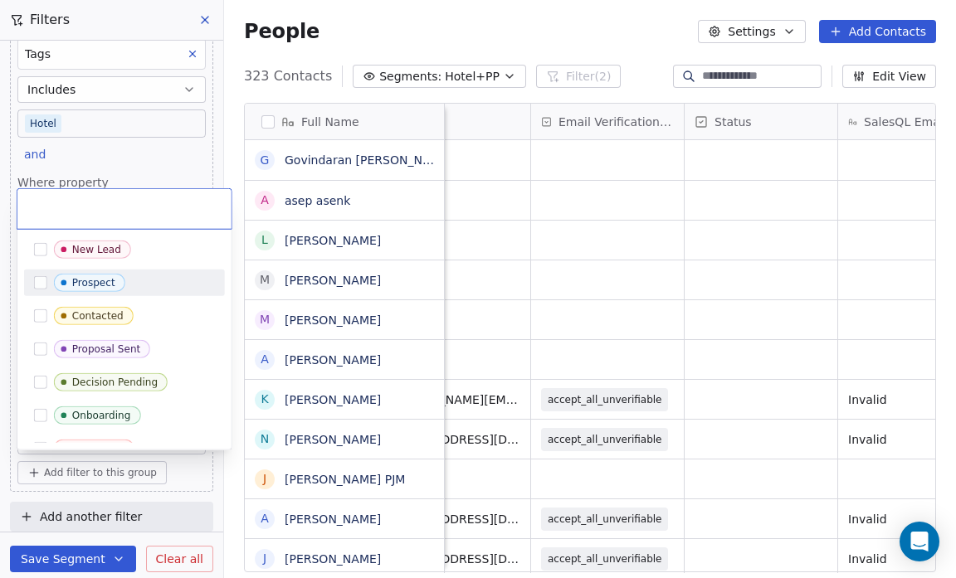
click at [38, 284] on button "Suggestions" at bounding box center [40, 282] width 13 height 13
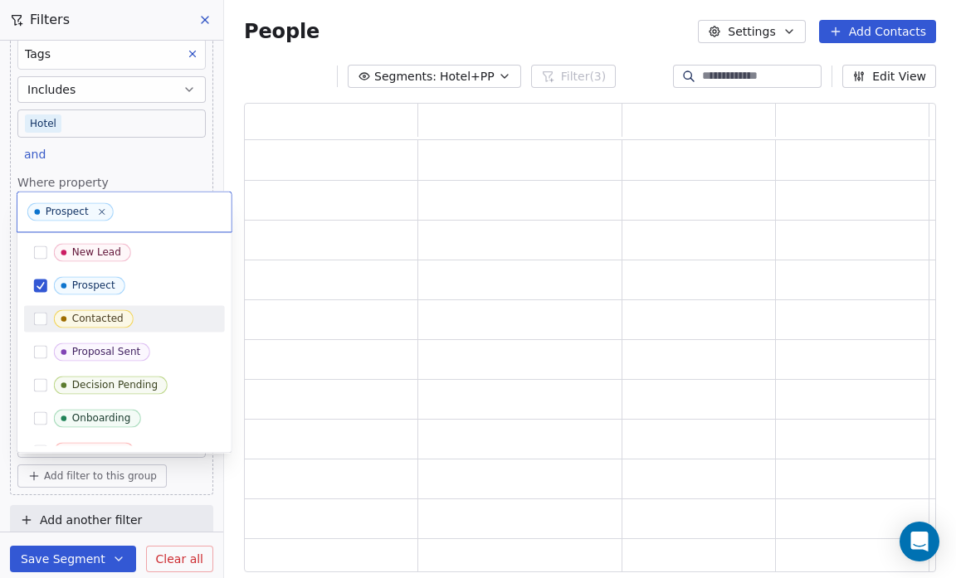
click at [6, 435] on html "Salsius (M) Sdn Bhd Contacts People Marketing Workflows Campaigns Sales Pipelin…" at bounding box center [478, 289] width 956 height 578
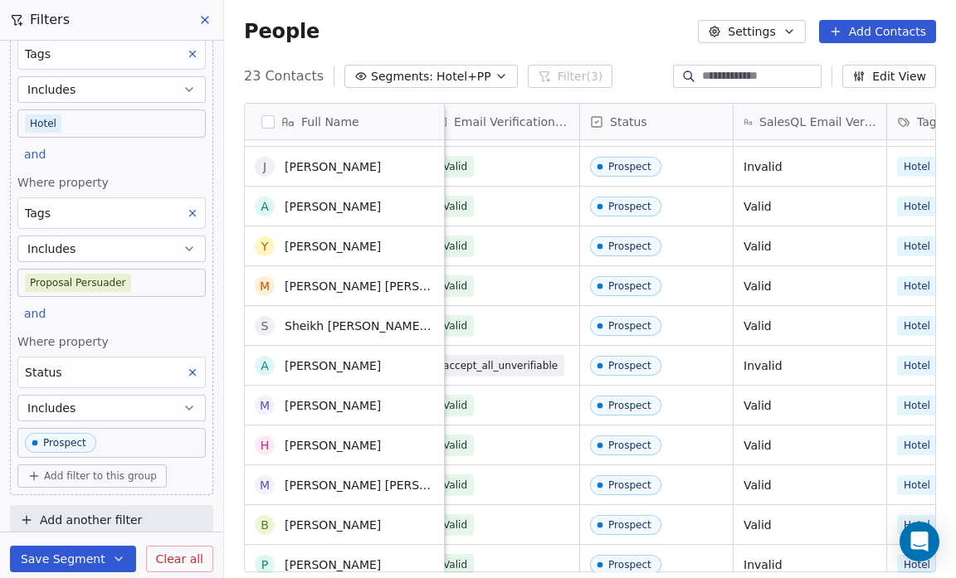
scroll to position [0, 0]
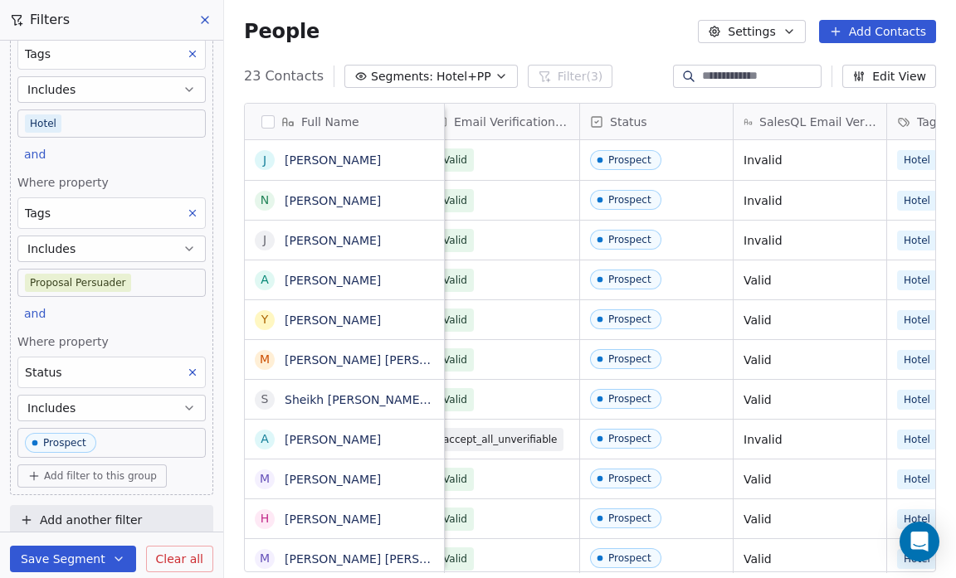
click at [77, 559] on button "Save Segment" at bounding box center [73, 559] width 126 height 27
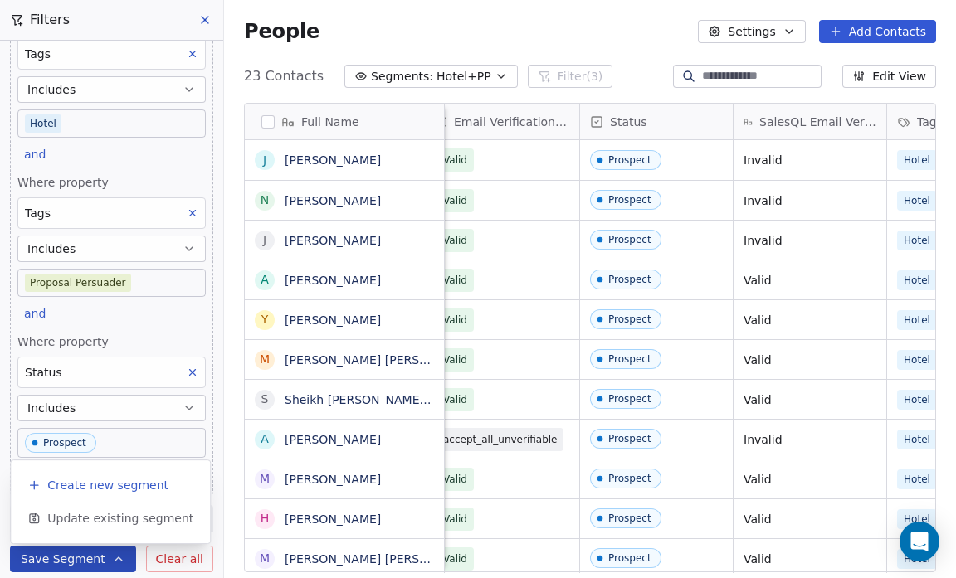
click at [84, 492] on span "Create new segment" at bounding box center [107, 485] width 121 height 17
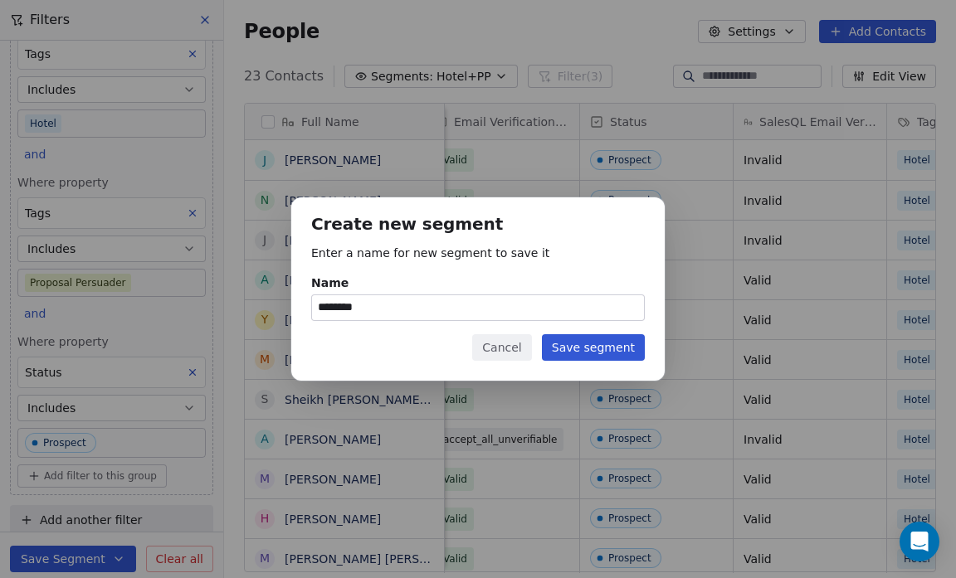
click at [383, 310] on input "********" at bounding box center [478, 307] width 332 height 25
type input "**********"
click at [598, 344] on button "Save segment" at bounding box center [593, 347] width 103 height 27
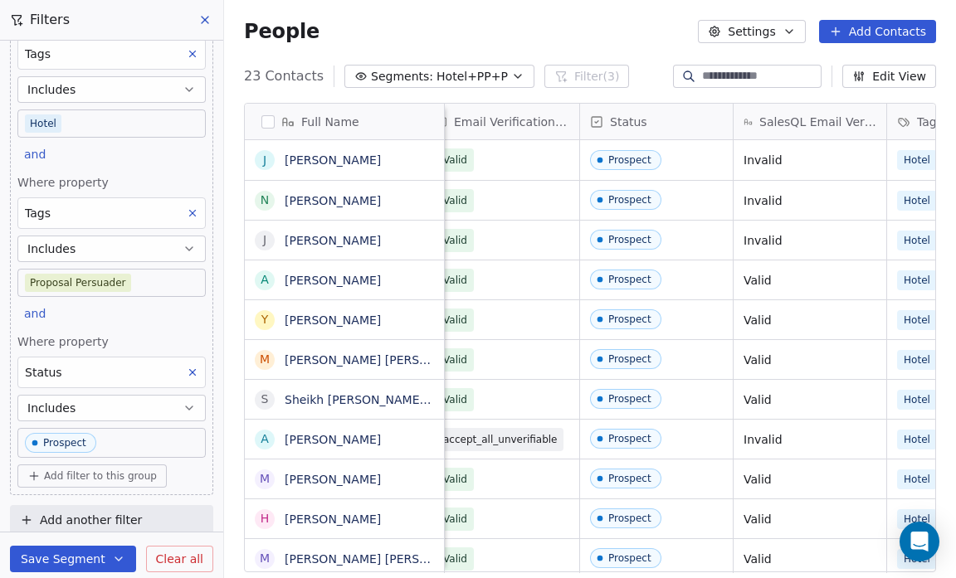
click at [511, 76] on icon "button" at bounding box center [517, 76] width 13 height 13
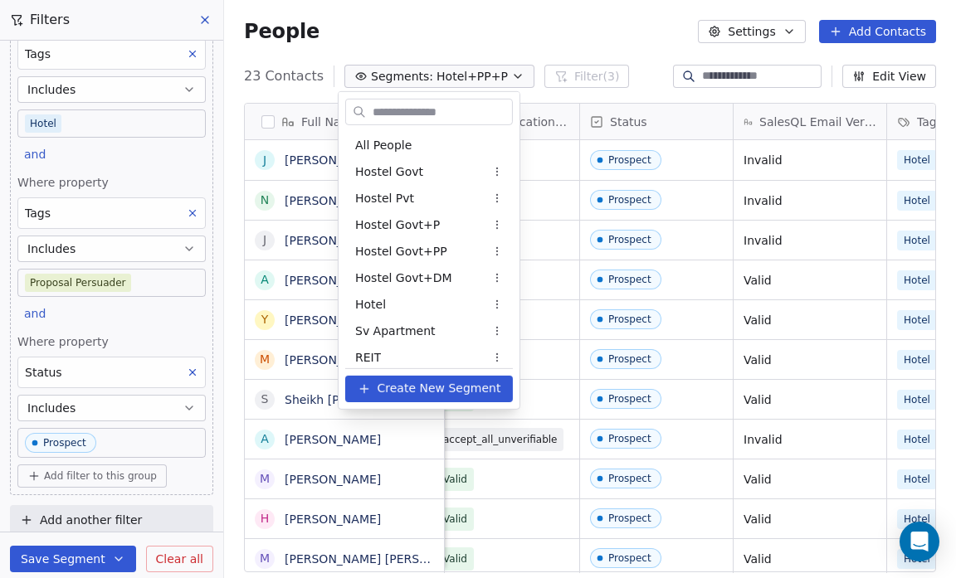
scroll to position [1045, 0]
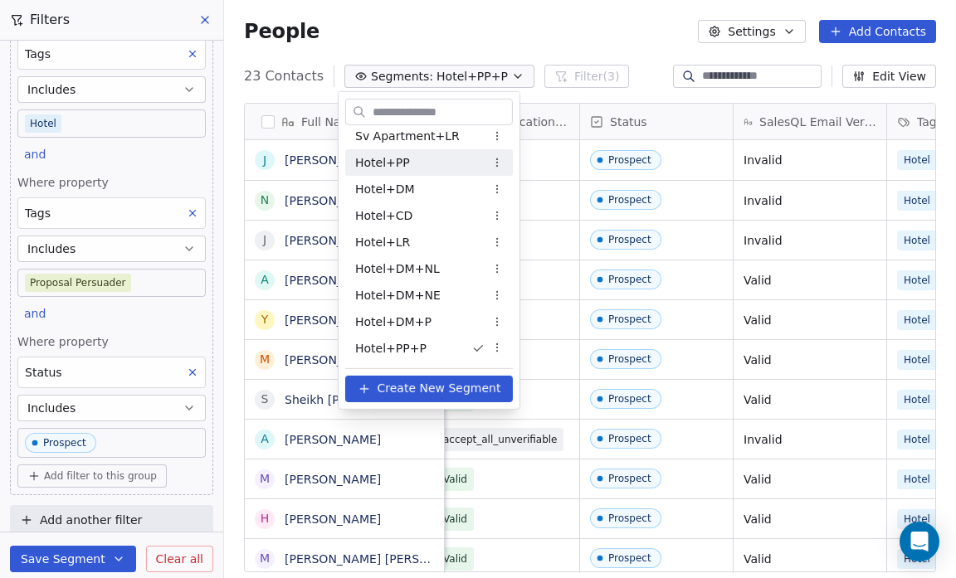
click at [447, 164] on div "Hotel+PP" at bounding box center [429, 162] width 168 height 27
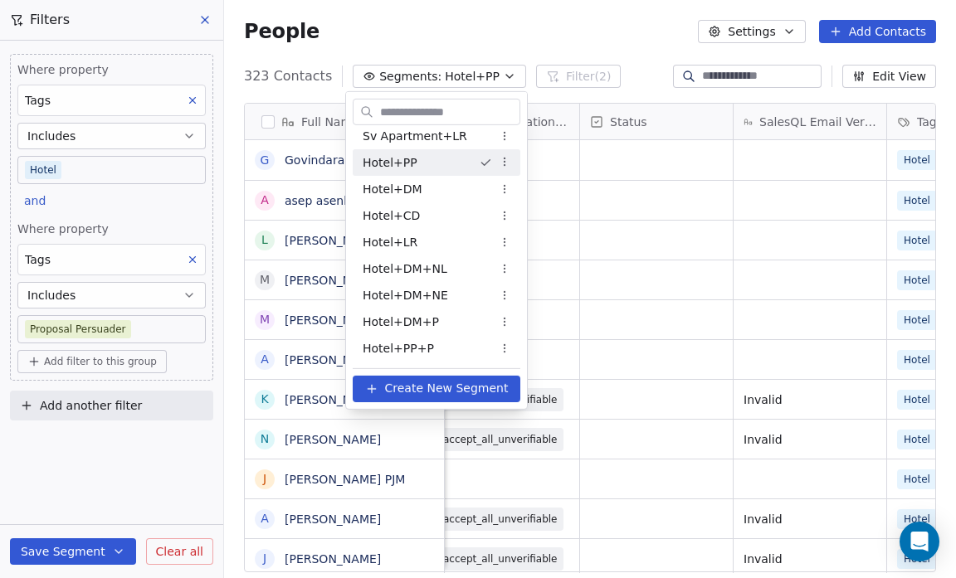
scroll to position [0, 0]
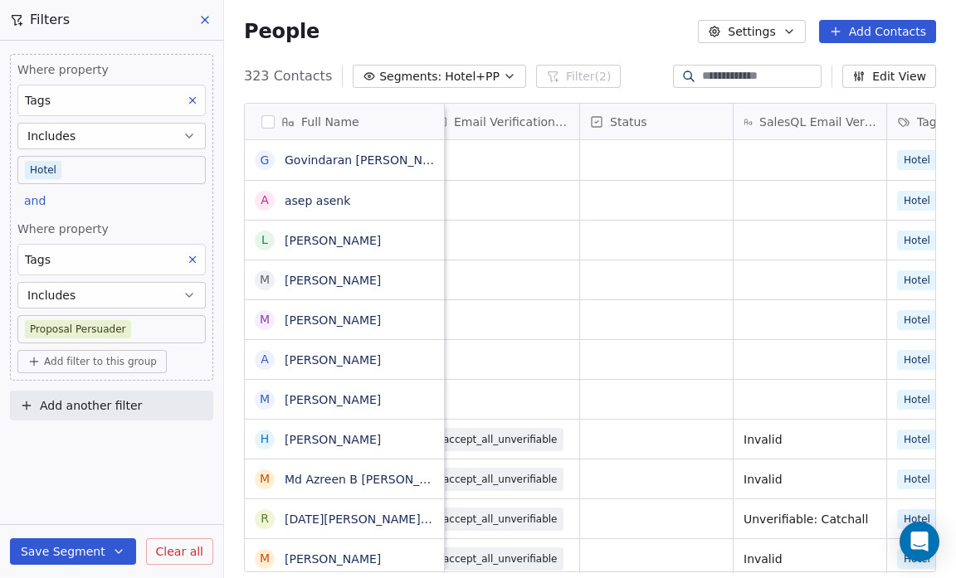
click at [100, 357] on span "Add filter to this group" at bounding box center [100, 361] width 113 height 13
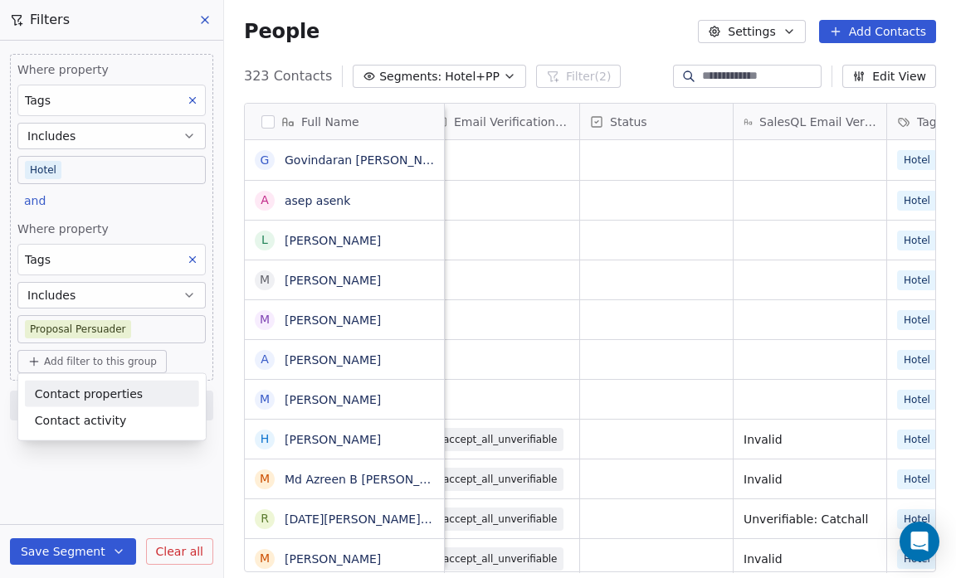
click at [93, 398] on span "Contact properties" at bounding box center [89, 393] width 108 height 17
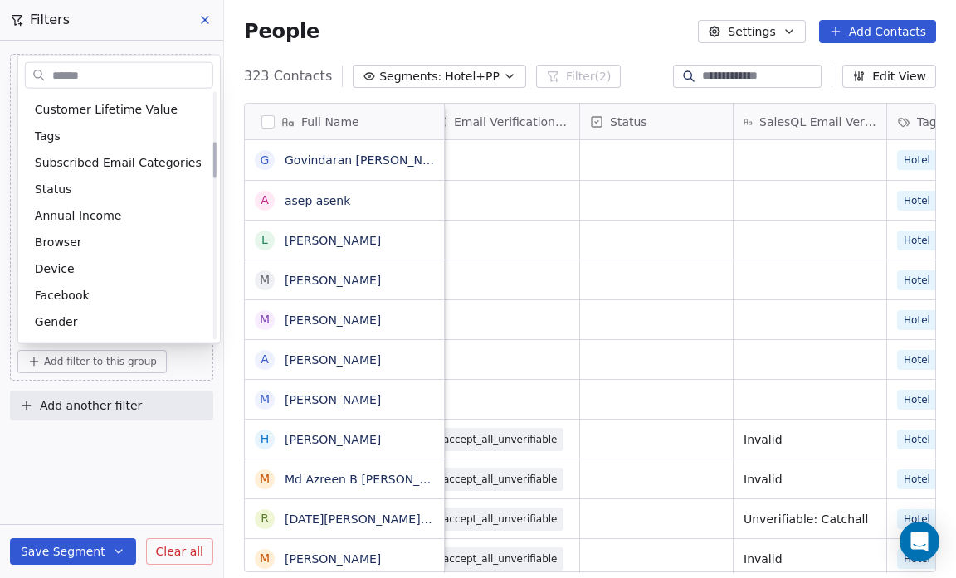
scroll to position [346, 0]
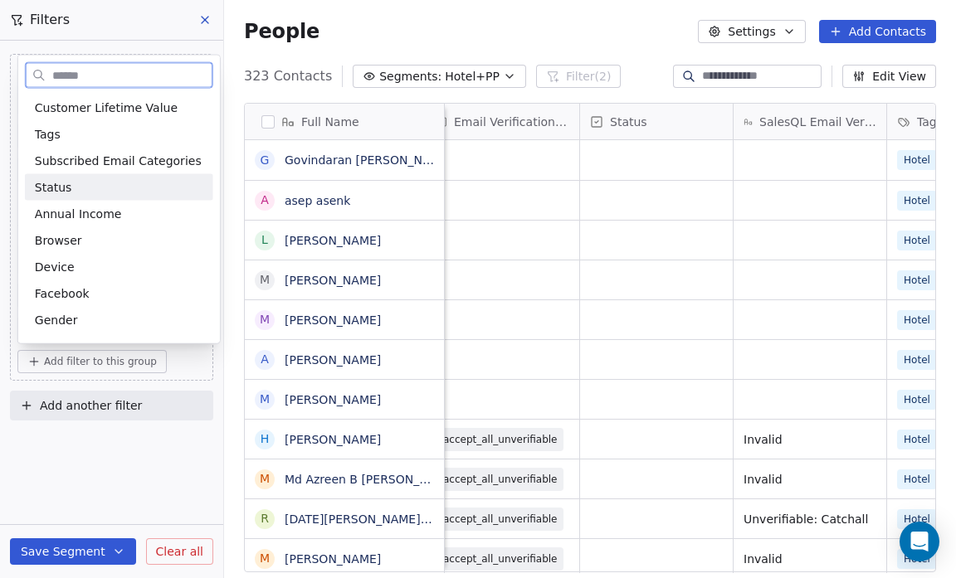
click at [116, 186] on div "Status" at bounding box center [119, 187] width 168 height 17
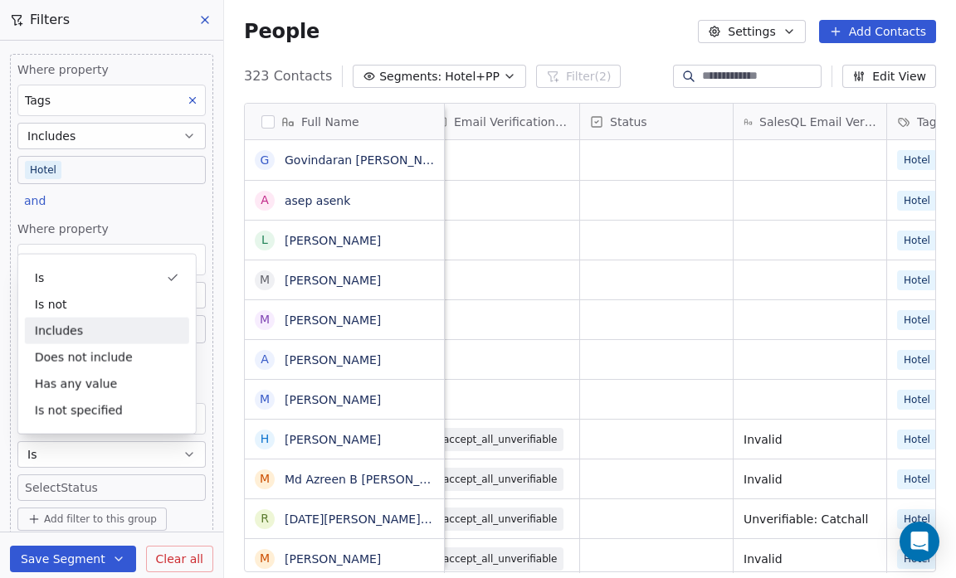
click at [142, 324] on div "Includes" at bounding box center [107, 331] width 164 height 27
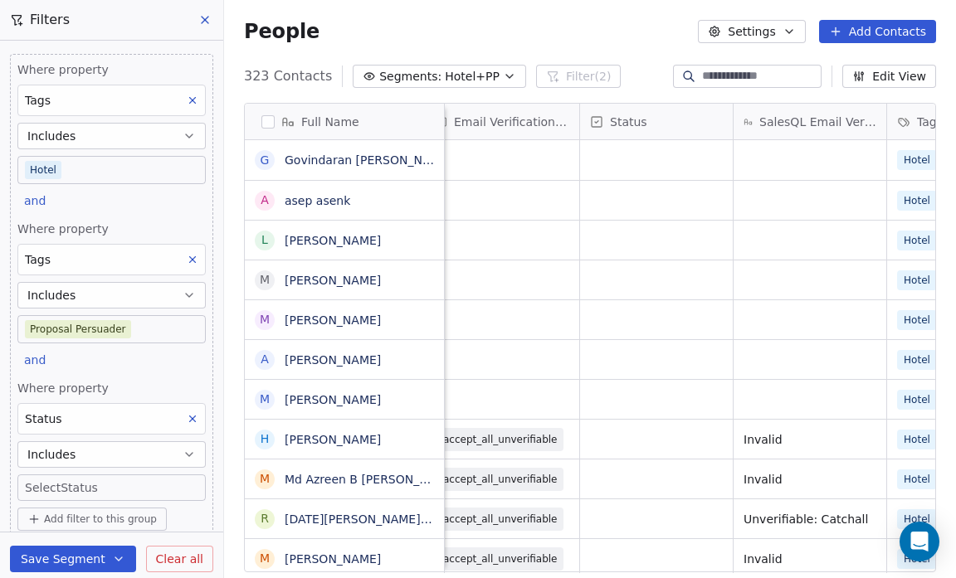
scroll to position [46, 0]
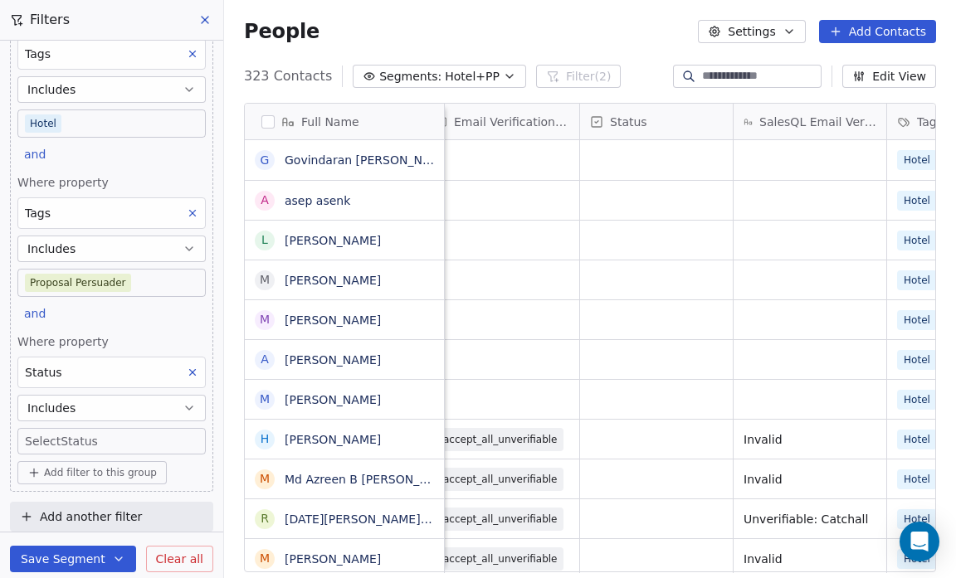
click at [83, 437] on body "Salsius (M) Sdn Bhd Contacts People Marketing Workflows Campaigns Sales Pipelin…" at bounding box center [478, 289] width 956 height 578
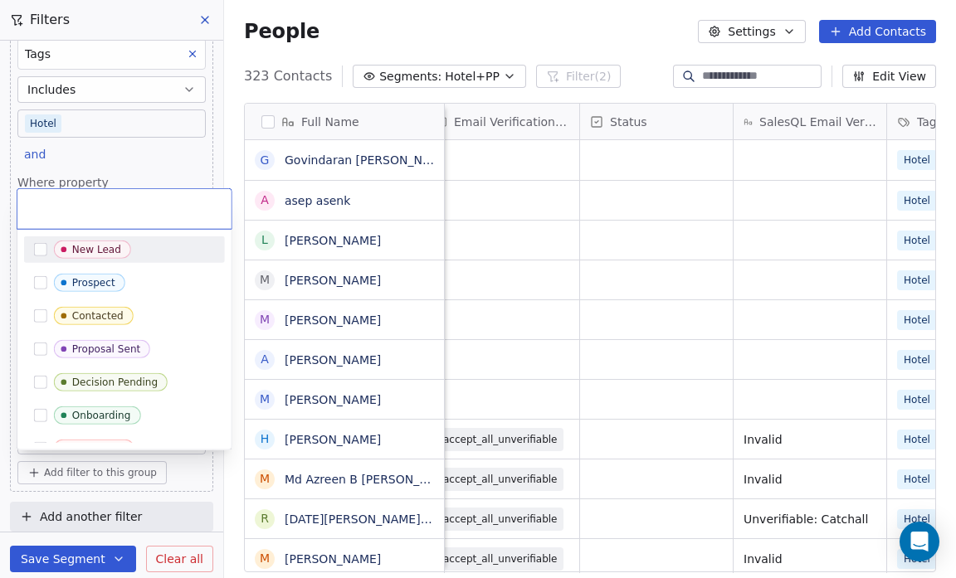
click at [193, 244] on div "New Lead" at bounding box center [134, 250] width 161 height 18
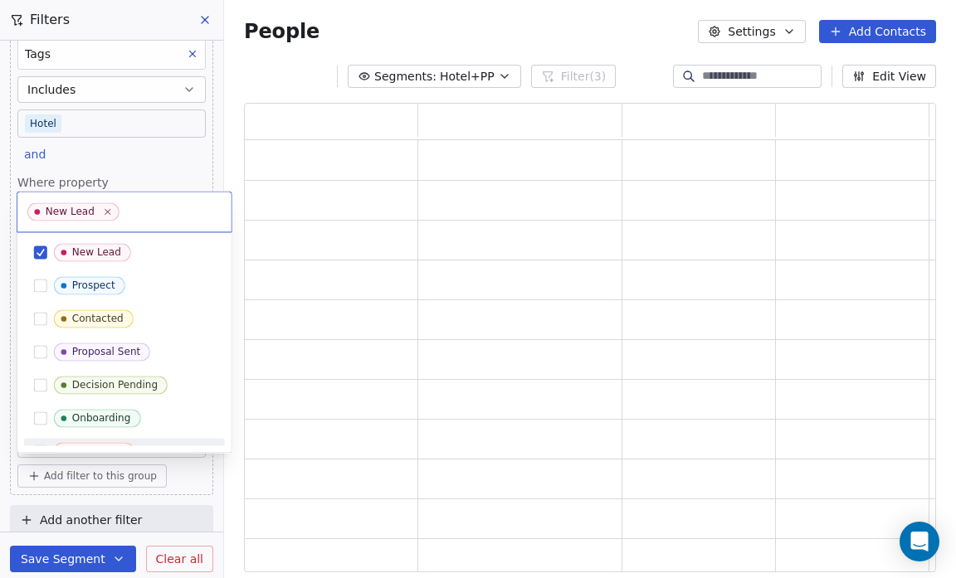
click at [2, 451] on html "Salsius (M) Sdn Bhd Contacts People Marketing Workflows Campaigns Sales Pipelin…" at bounding box center [478, 289] width 956 height 578
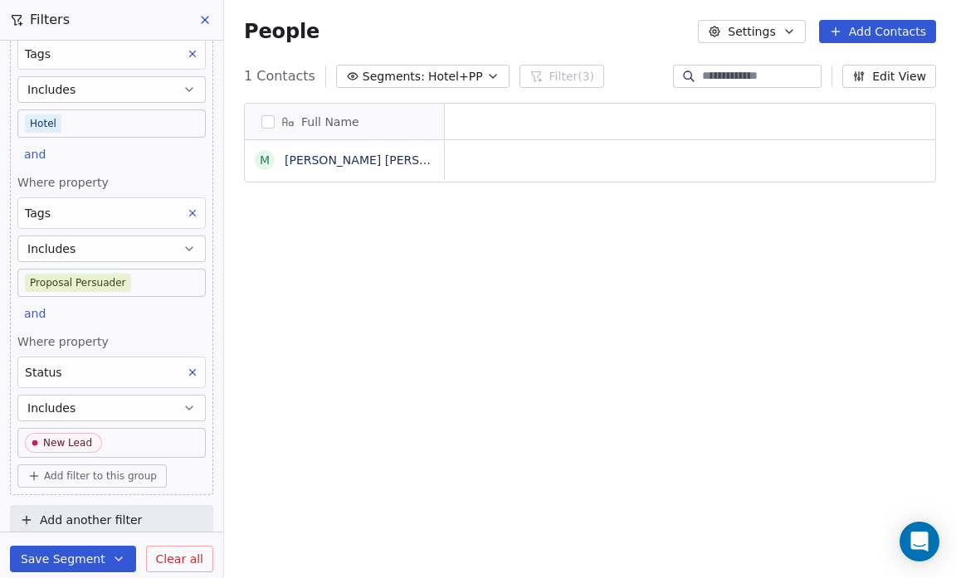
scroll to position [499, 721]
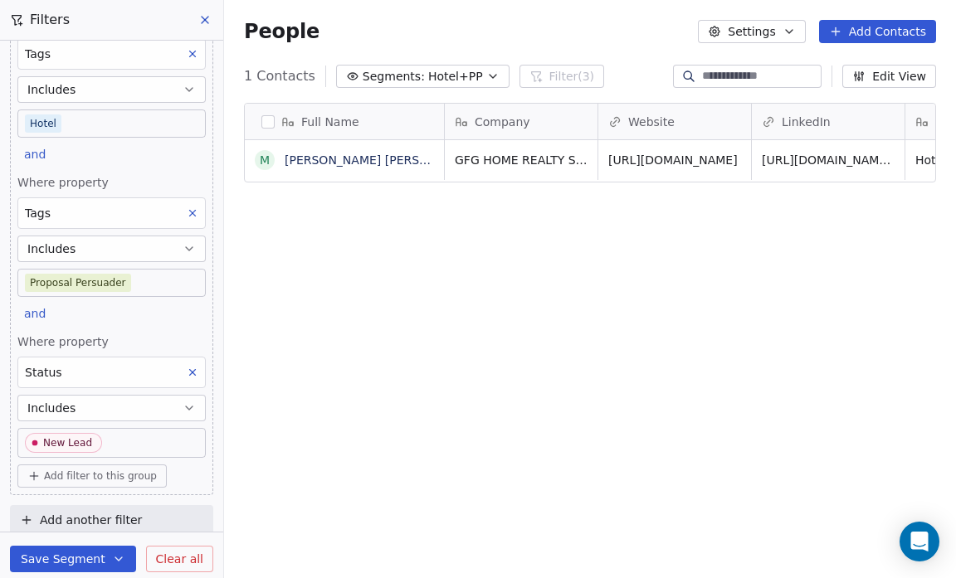
click at [88, 556] on button "Save Segment" at bounding box center [73, 559] width 126 height 27
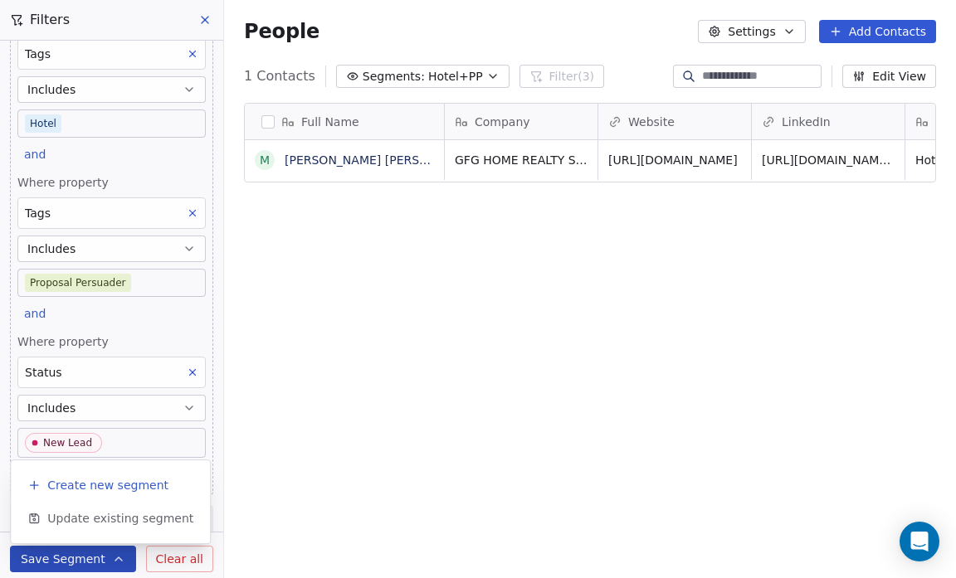
click at [89, 485] on span "Create new segment" at bounding box center [107, 485] width 121 height 17
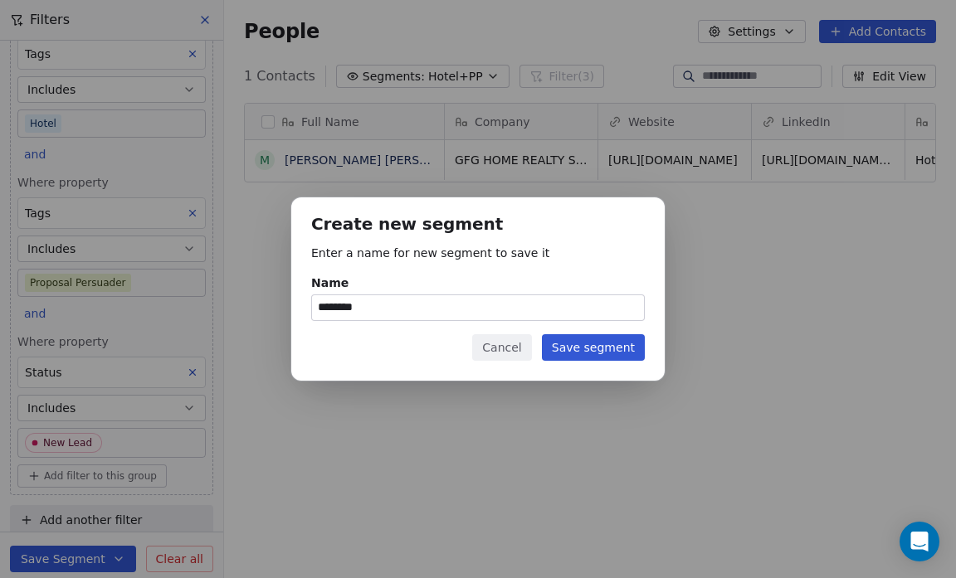
click at [388, 314] on input "********" at bounding box center [478, 307] width 332 height 25
type input "**********"
click at [601, 350] on button "Save segment" at bounding box center [593, 347] width 103 height 27
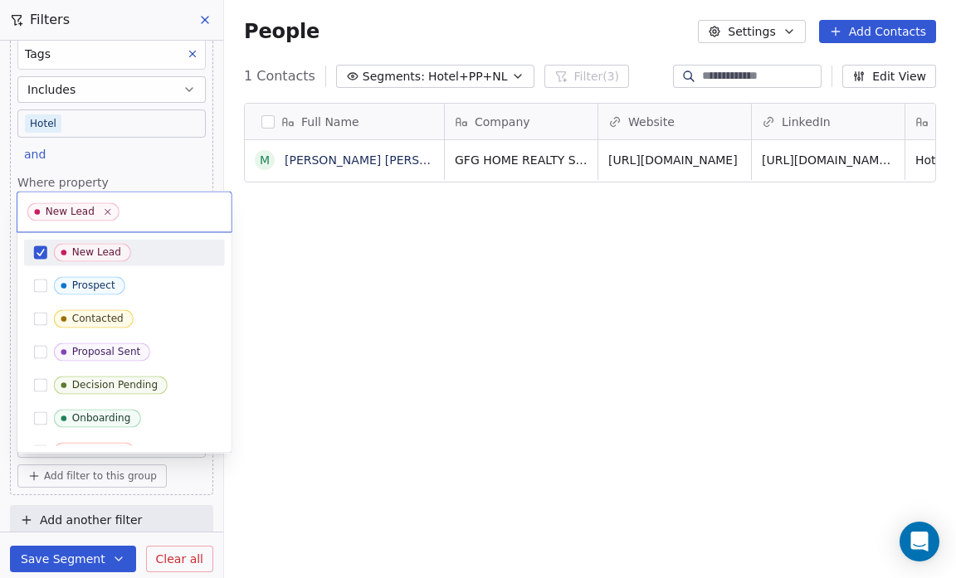
click at [130, 439] on body "Salsius (M) Sdn Bhd Contacts People Marketing Workflows Campaigns Sales Pipelin…" at bounding box center [478, 289] width 956 height 578
click at [37, 252] on button "Suggestions" at bounding box center [40, 252] width 13 height 13
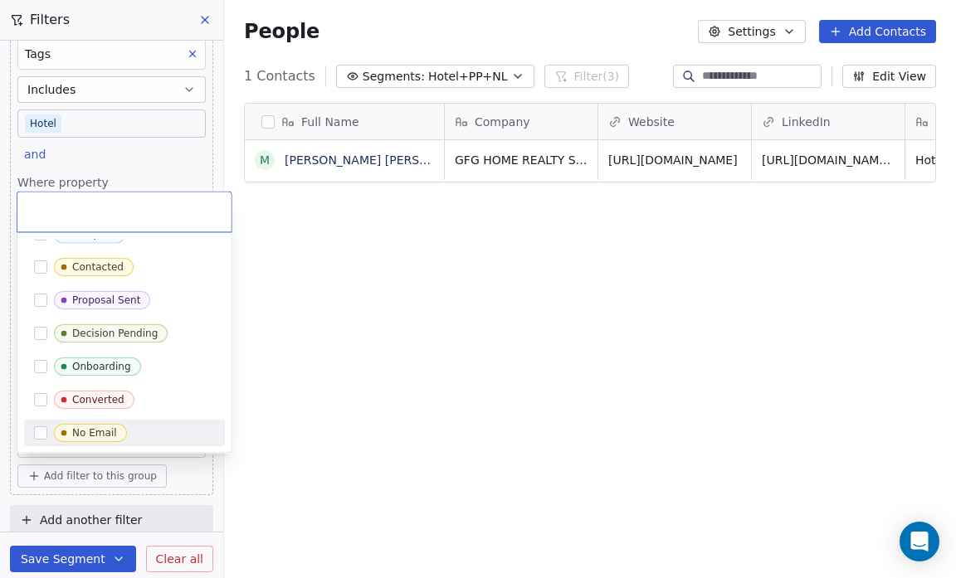
click at [40, 432] on button "Suggestions" at bounding box center [40, 433] width 13 height 13
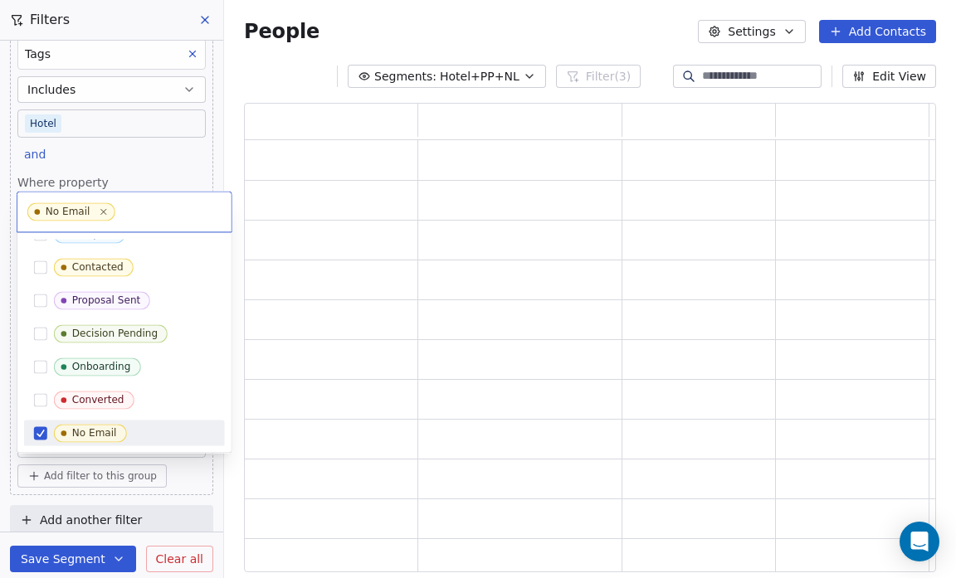
click at [2, 491] on html "Salsius (M) Sdn Bhd Contacts People Marketing Workflows Campaigns Sales Pipelin…" at bounding box center [478, 289] width 956 height 578
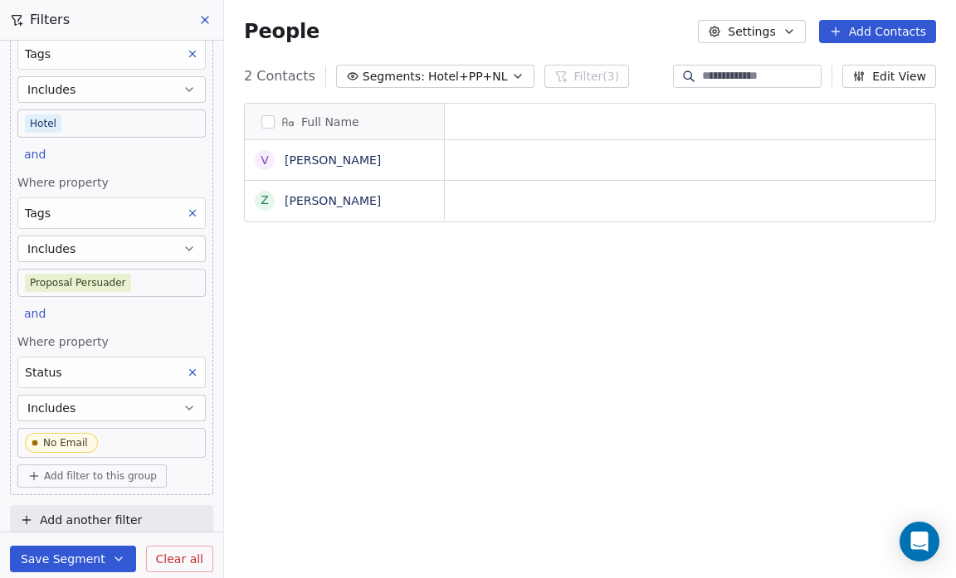
scroll to position [499, 721]
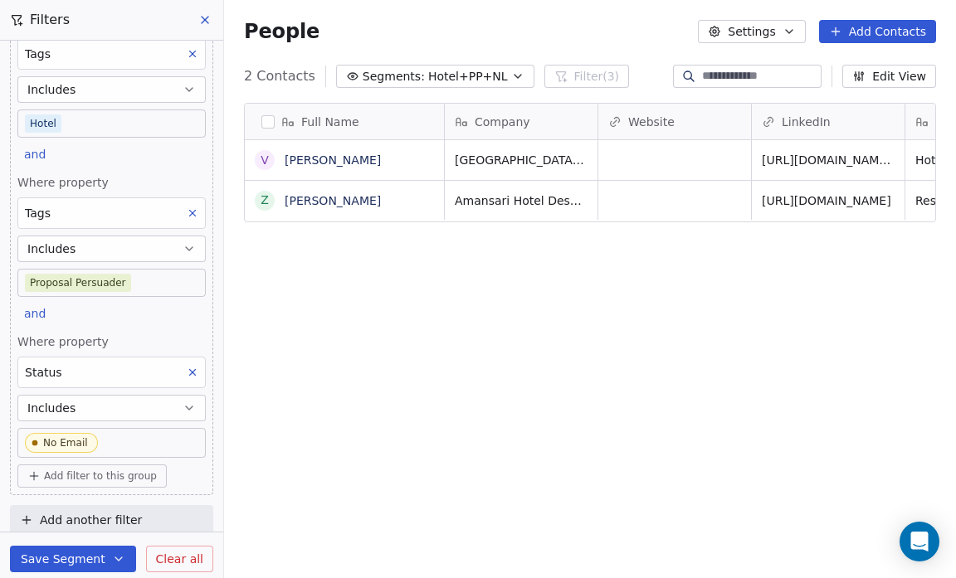
click at [64, 557] on button "Save Segment" at bounding box center [73, 559] width 126 height 27
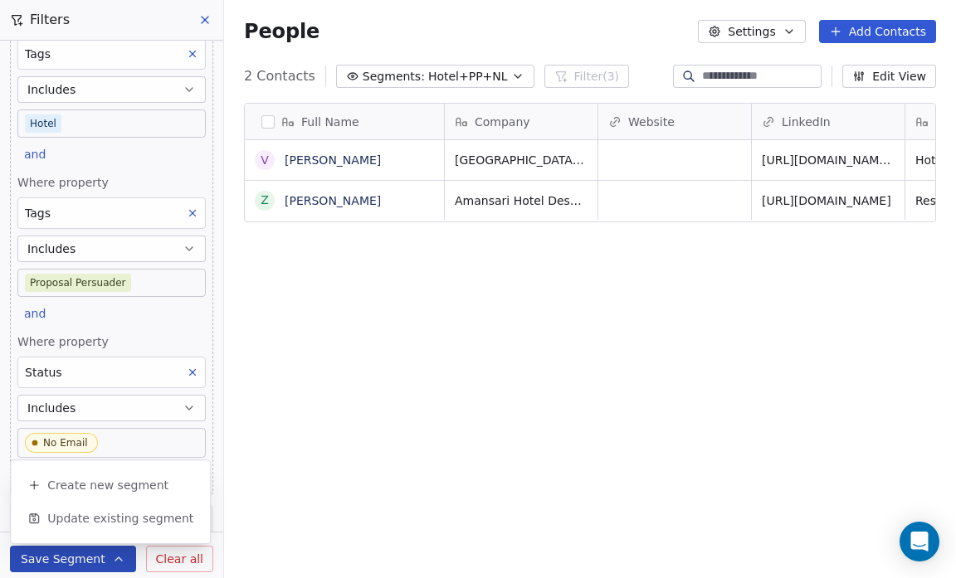
click at [64, 557] on button "Save Segment" at bounding box center [73, 559] width 126 height 27
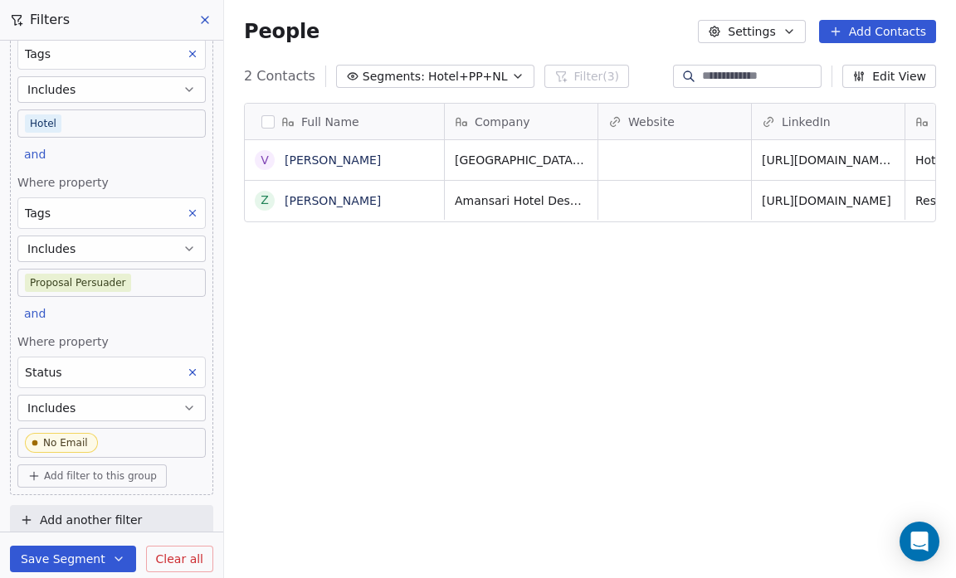
click at [64, 557] on button "Save Segment" at bounding box center [73, 559] width 126 height 27
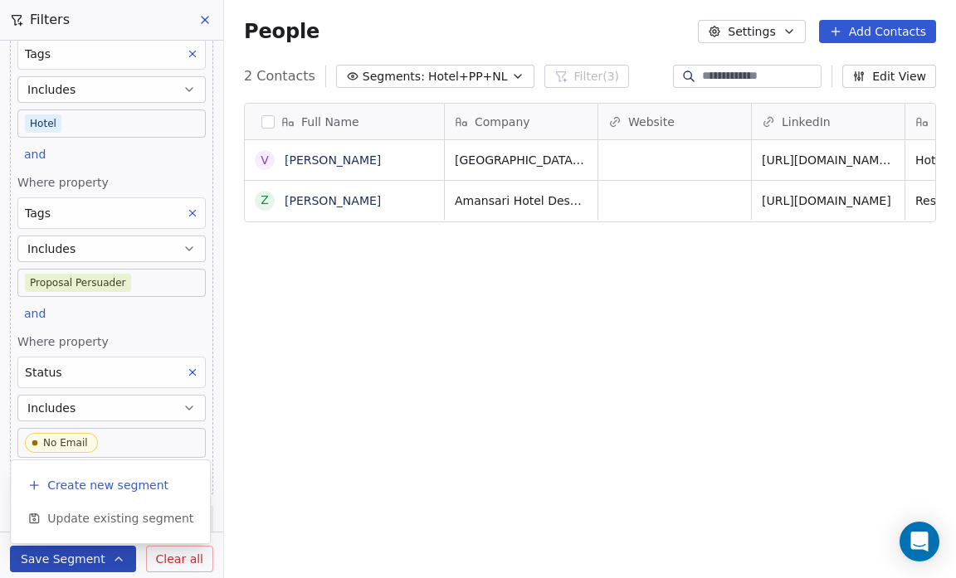
click at [76, 489] on span "Create new segment" at bounding box center [107, 485] width 121 height 17
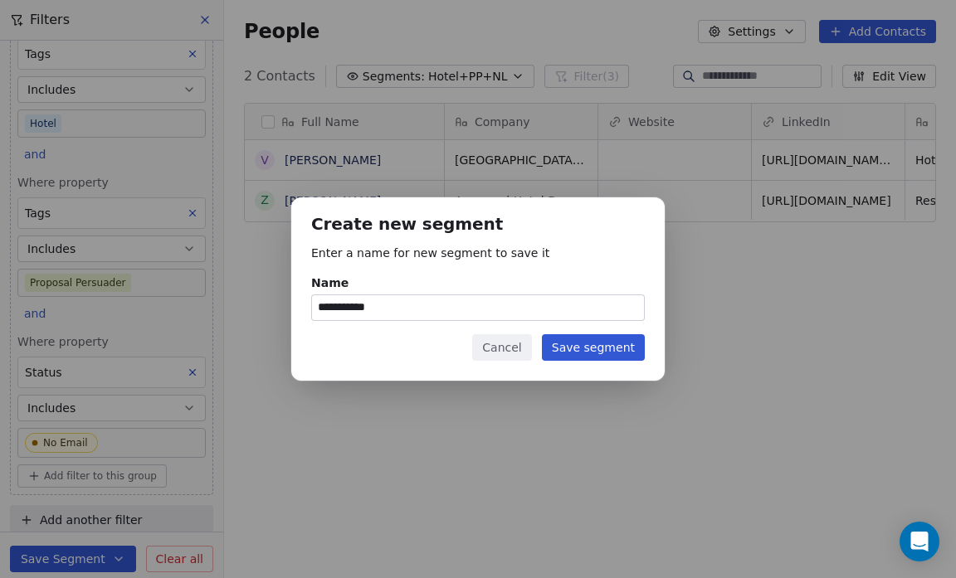
click at [403, 310] on input "**********" at bounding box center [478, 307] width 332 height 25
type input "**********"
click at [604, 345] on button "Save segment" at bounding box center [593, 347] width 103 height 27
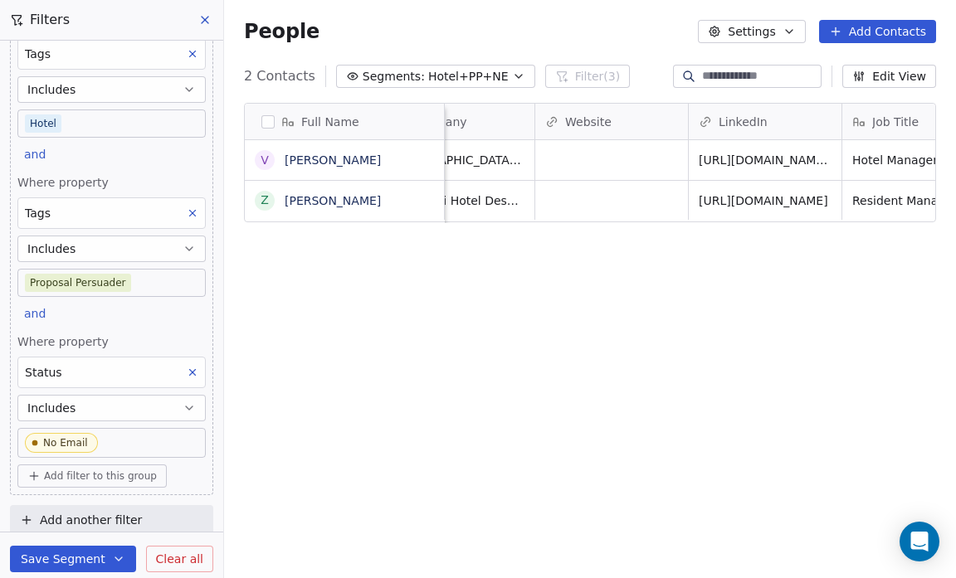
scroll to position [0, 0]
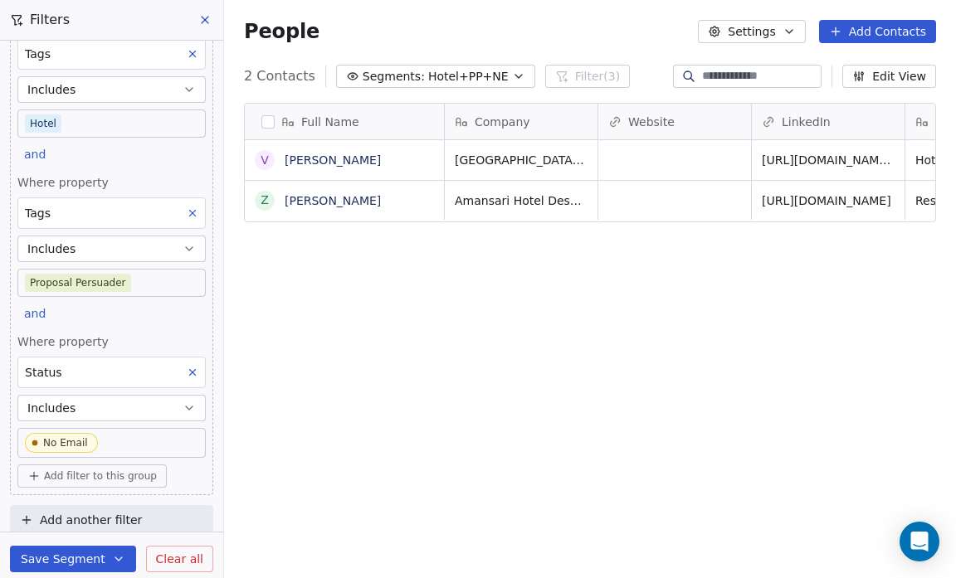
click at [515, 77] on icon "button" at bounding box center [518, 76] width 7 height 3
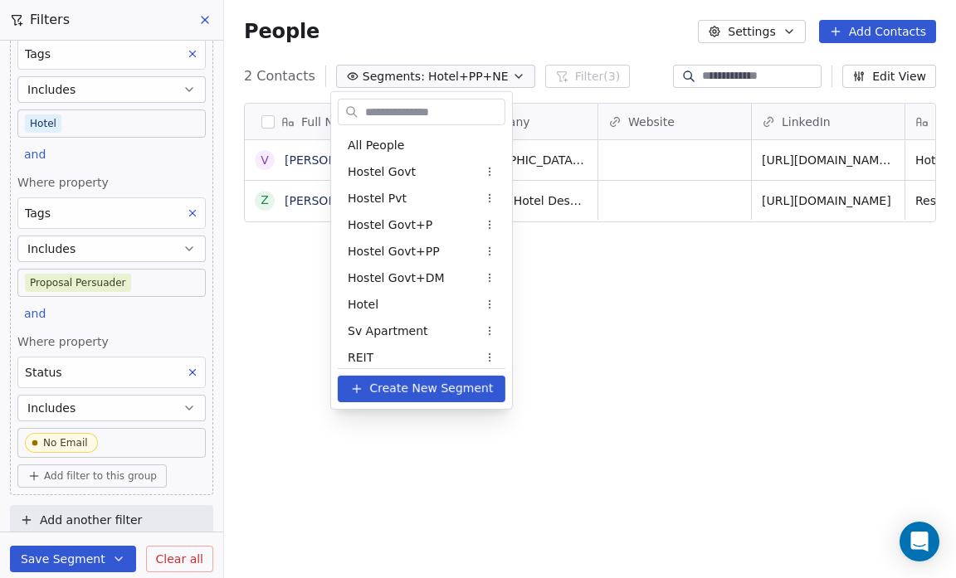
scroll to position [1098, 0]
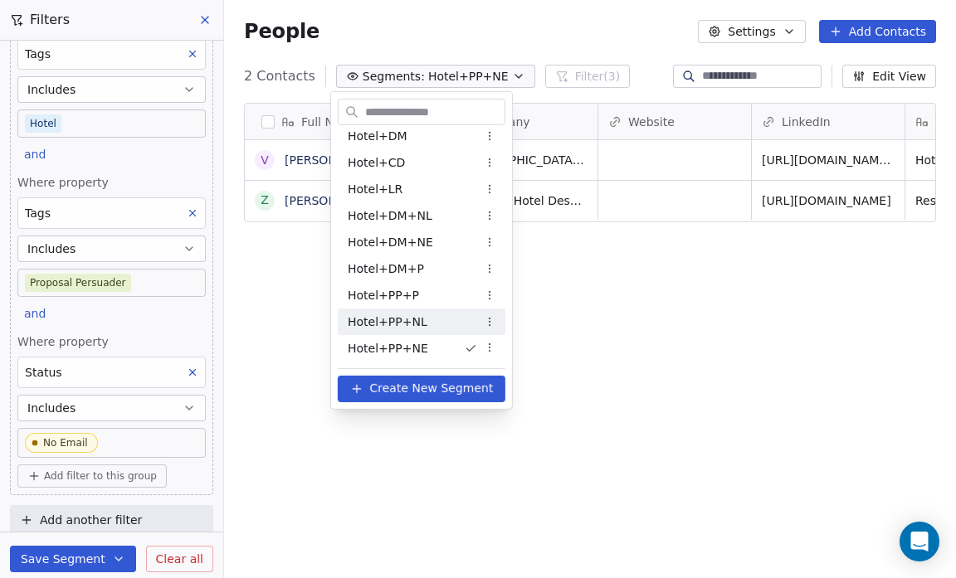
click at [452, 329] on div "Hotel+PP+NL" at bounding box center [422, 322] width 168 height 27
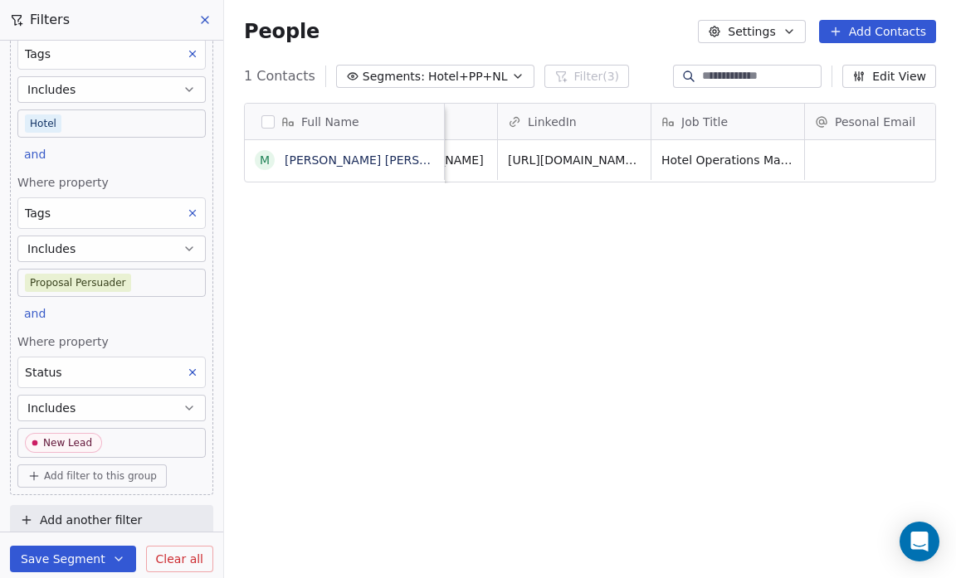
scroll to position [0, 0]
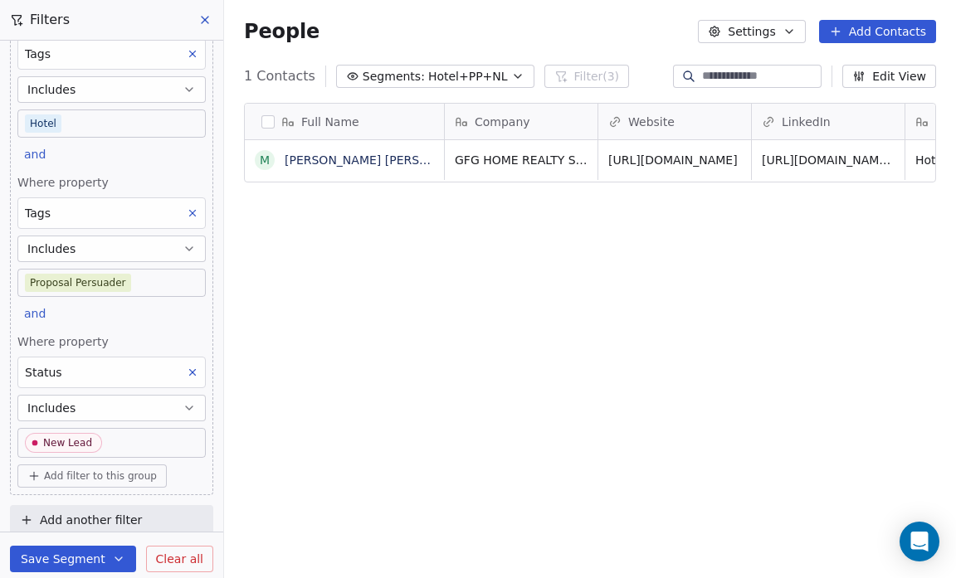
click at [511, 73] on icon "button" at bounding box center [517, 76] width 13 height 13
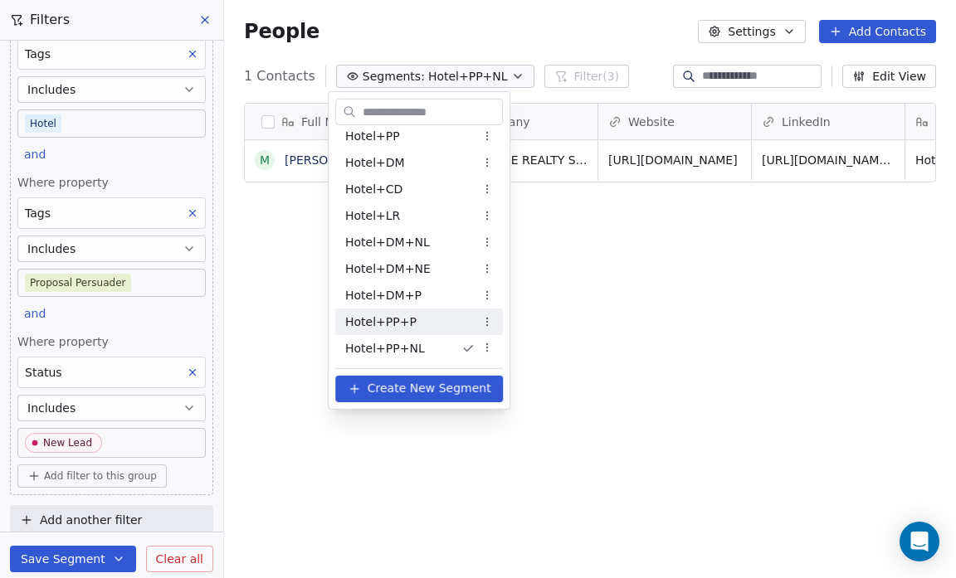
scroll to position [1098, 0]
click at [414, 345] on span "Hotel+PP+NE" at bounding box center [385, 347] width 81 height 17
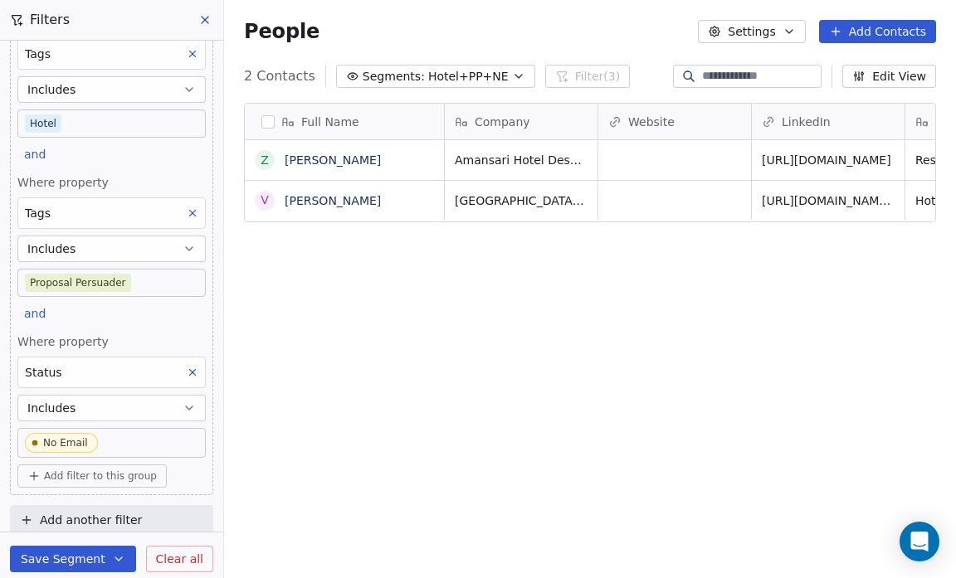
click at [515, 76] on icon "button" at bounding box center [518, 76] width 7 height 3
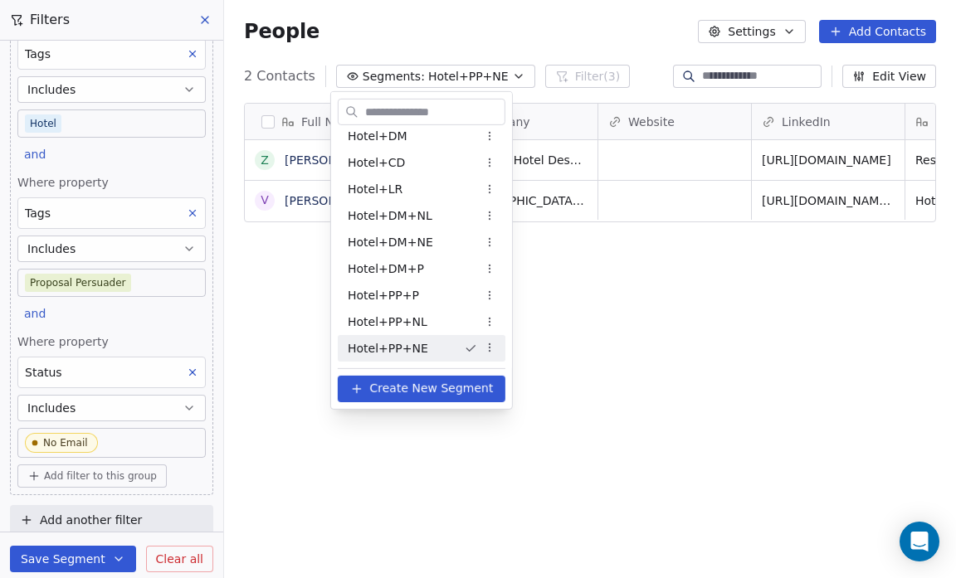
click at [706, 260] on html "Salsius (M) Sdn Bhd Contacts People Marketing Workflows Campaigns Sales Pipelin…" at bounding box center [478, 289] width 956 height 578
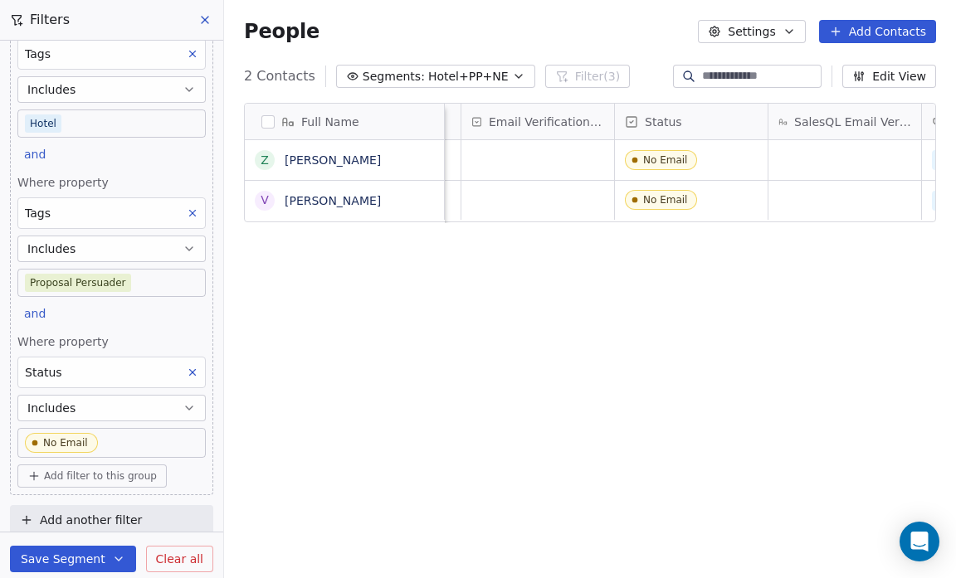
scroll to position [0, 919]
click at [512, 74] on icon "button" at bounding box center [518, 76] width 13 height 13
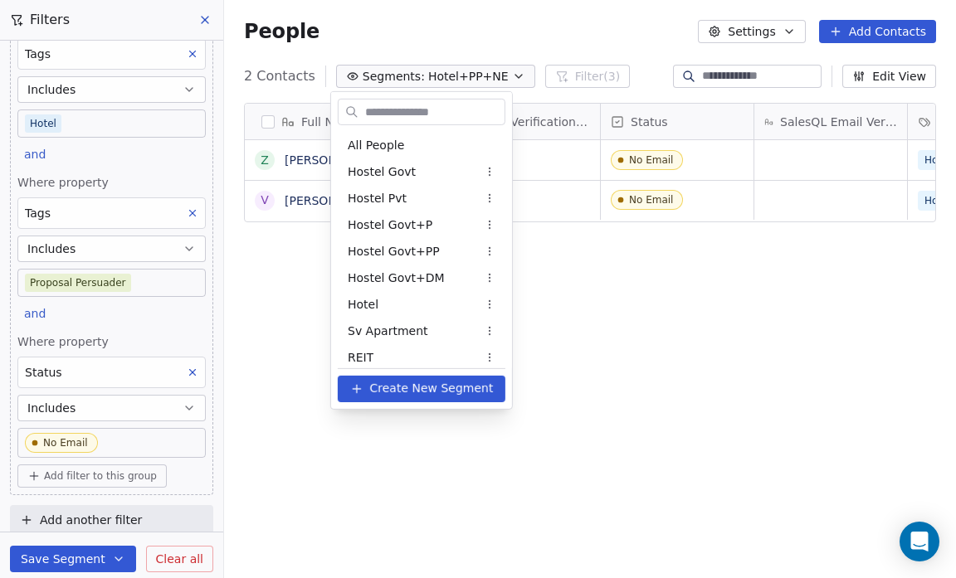
scroll to position [1098, 0]
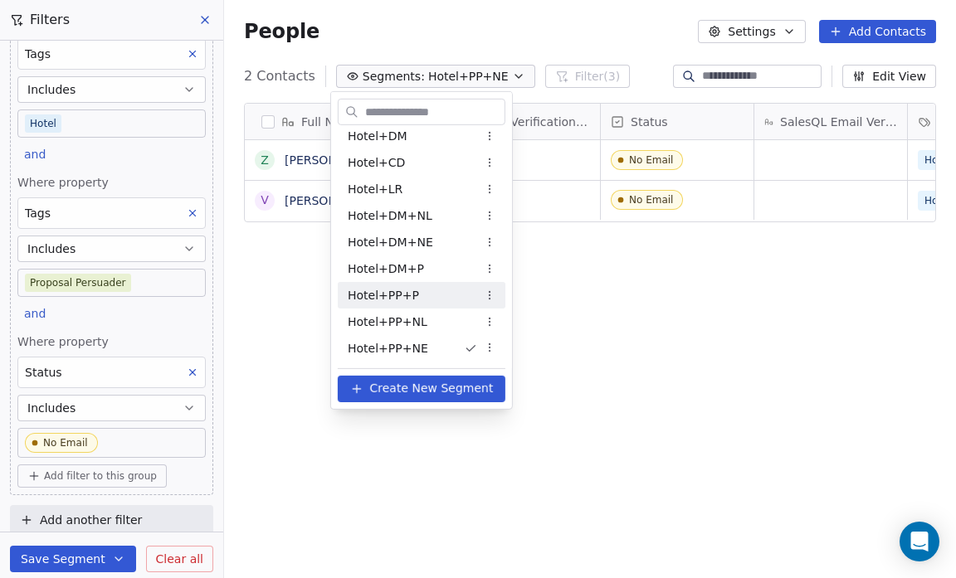
click at [428, 299] on div "Hotel+PP+P" at bounding box center [422, 295] width 168 height 27
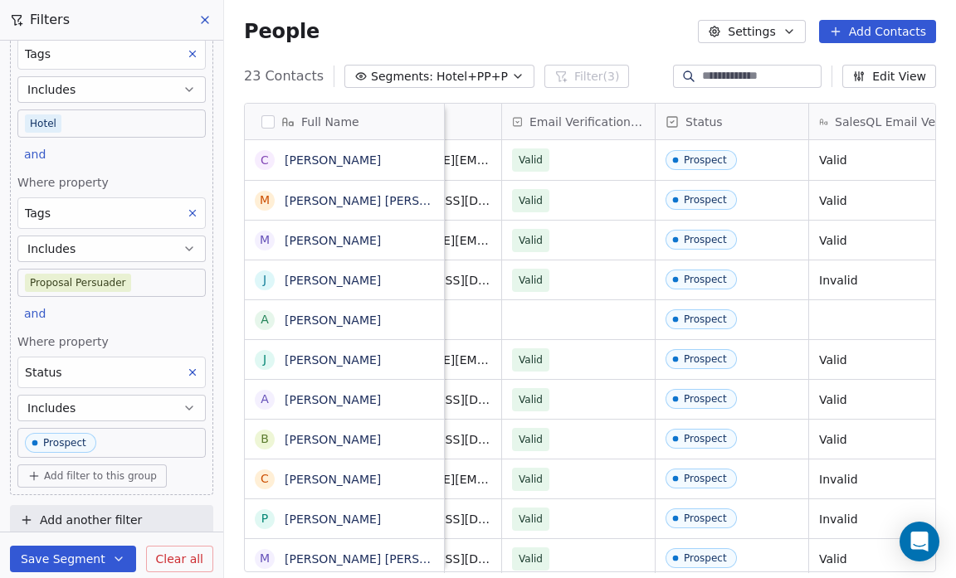
scroll to position [0, 866]
click at [345, 320] on link "[PERSON_NAME]" at bounding box center [333, 320] width 96 height 13
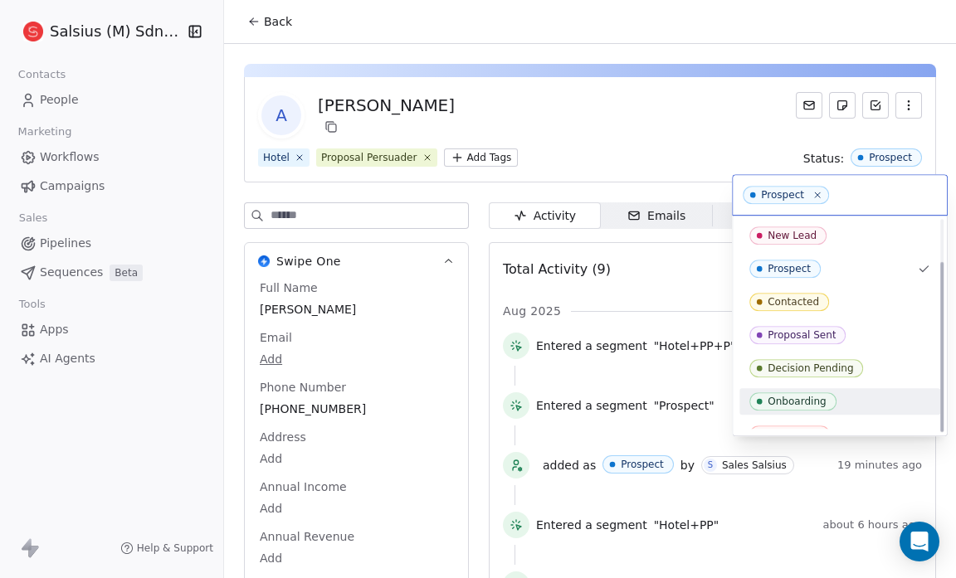
scroll to position [51, 0]
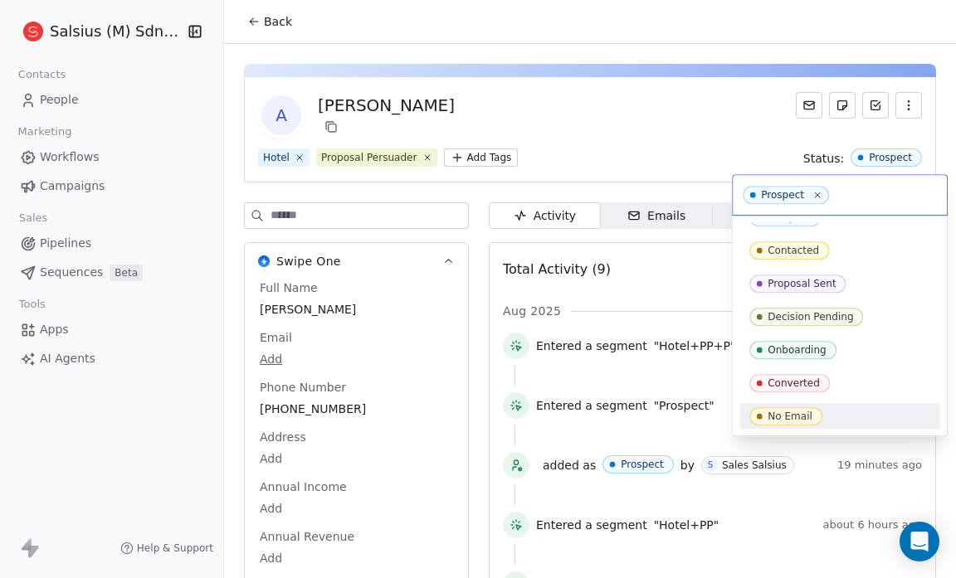
click at [883, 430] on div "New Lead Prospect Contacted Proposal Sent Decision Pending Onboarding Converted…" at bounding box center [840, 326] width 214 height 220
click at [883, 417] on div "No Email" at bounding box center [839, 416] width 181 height 18
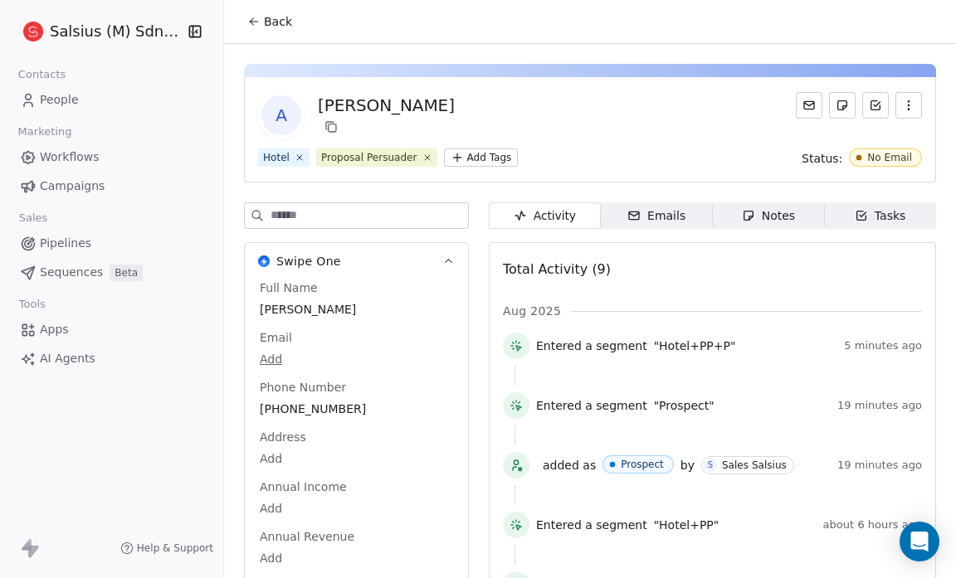
click at [274, 26] on span "Back" at bounding box center [278, 21] width 28 height 17
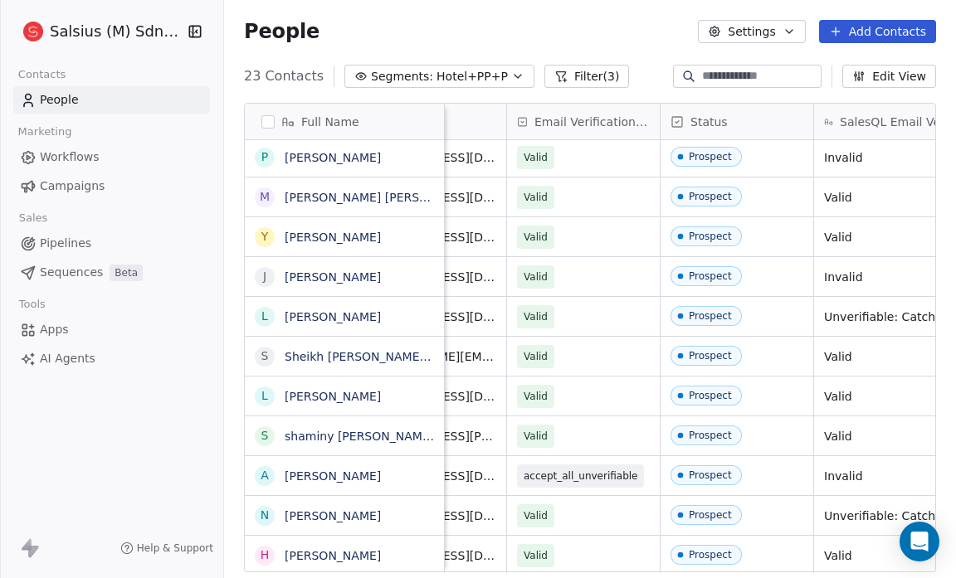
scroll to position [0, 860]
click at [346, 477] on link "[PERSON_NAME]" at bounding box center [333, 476] width 96 height 13
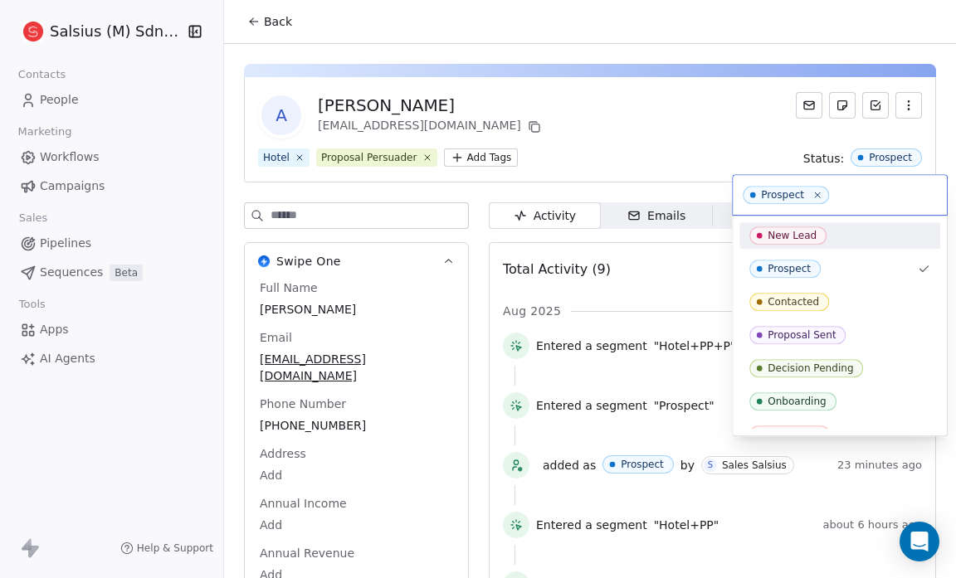
click at [835, 237] on div "New Lead" at bounding box center [839, 236] width 181 height 18
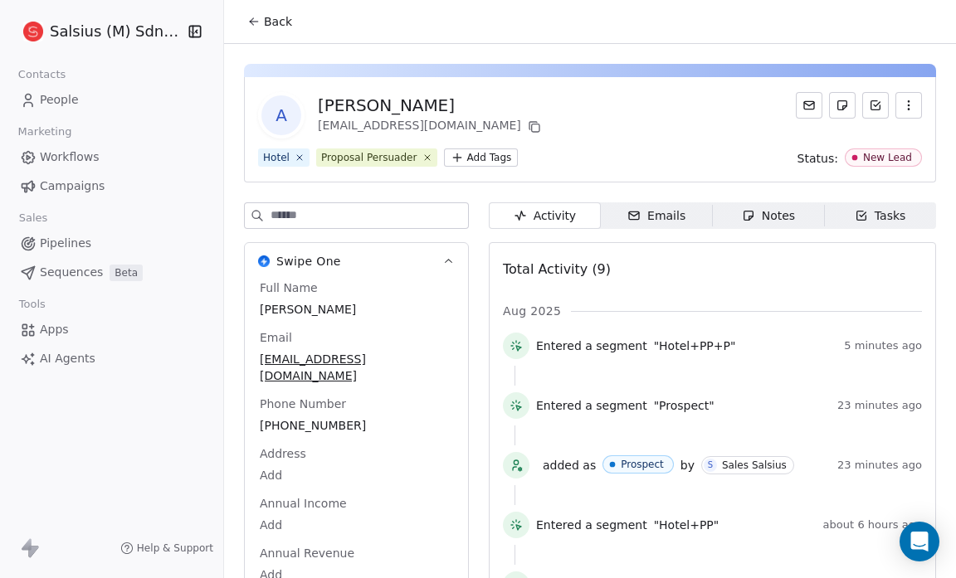
click at [264, 22] on span "Back" at bounding box center [278, 21] width 28 height 17
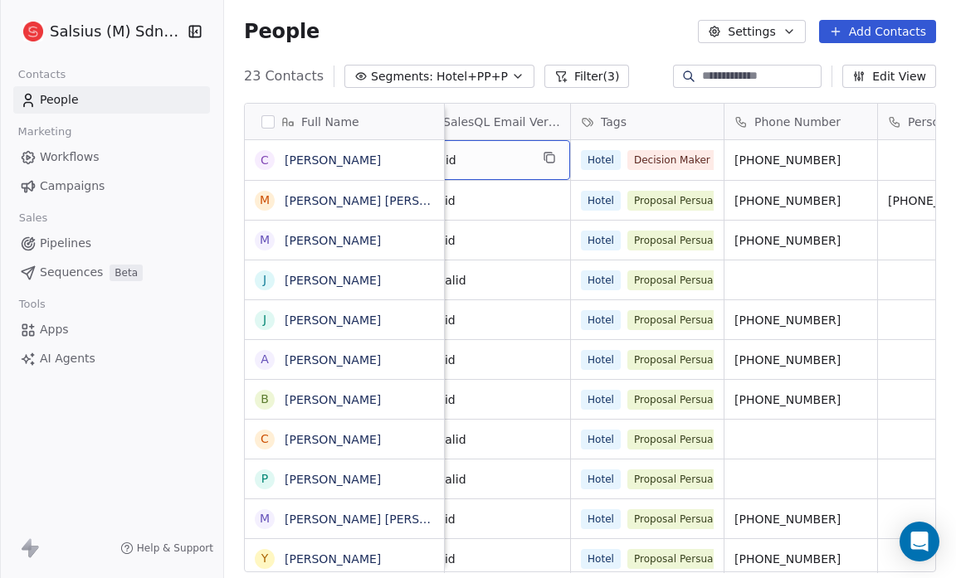
scroll to position [0, 1228]
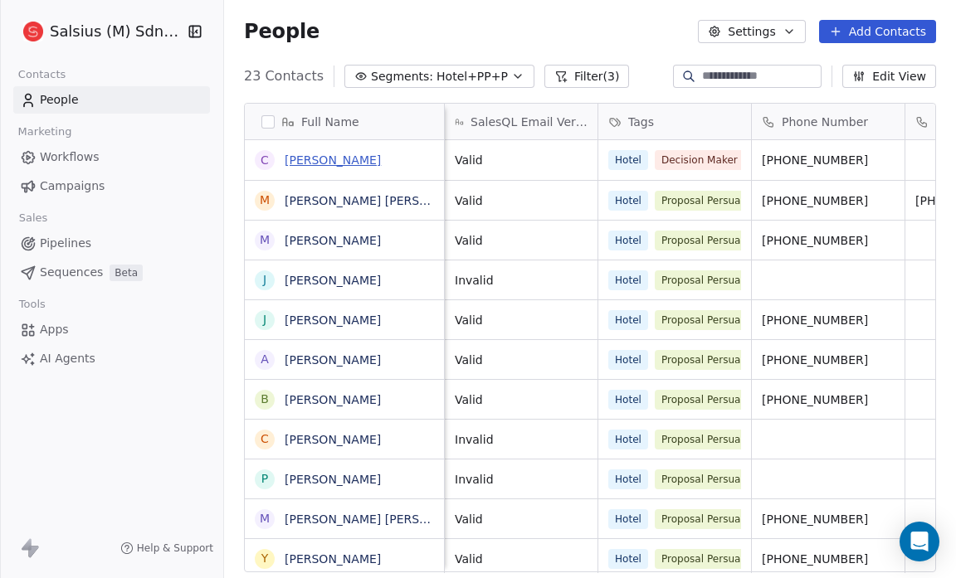
click at [350, 154] on link "[PERSON_NAME]" at bounding box center [333, 160] width 96 height 13
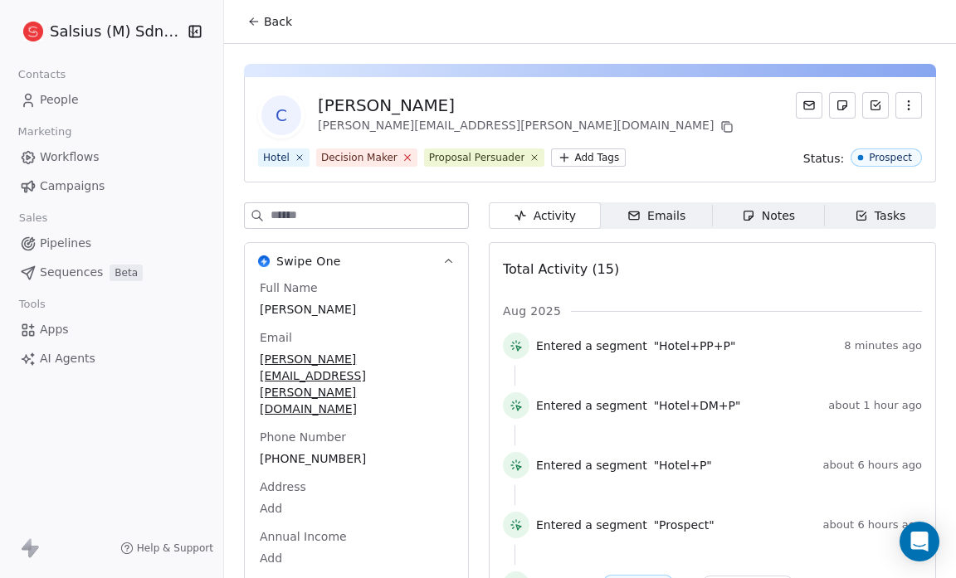
click at [402, 159] on icon at bounding box center [407, 157] width 11 height 11
click at [275, 23] on span "Back" at bounding box center [278, 21] width 28 height 17
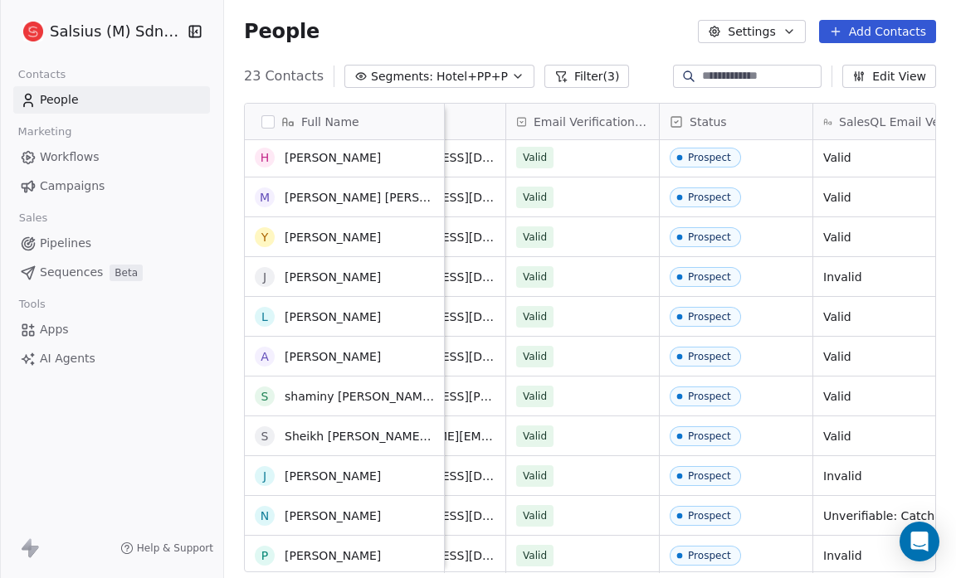
scroll to position [41, 0]
